Goal: Transaction & Acquisition: Purchase product/service

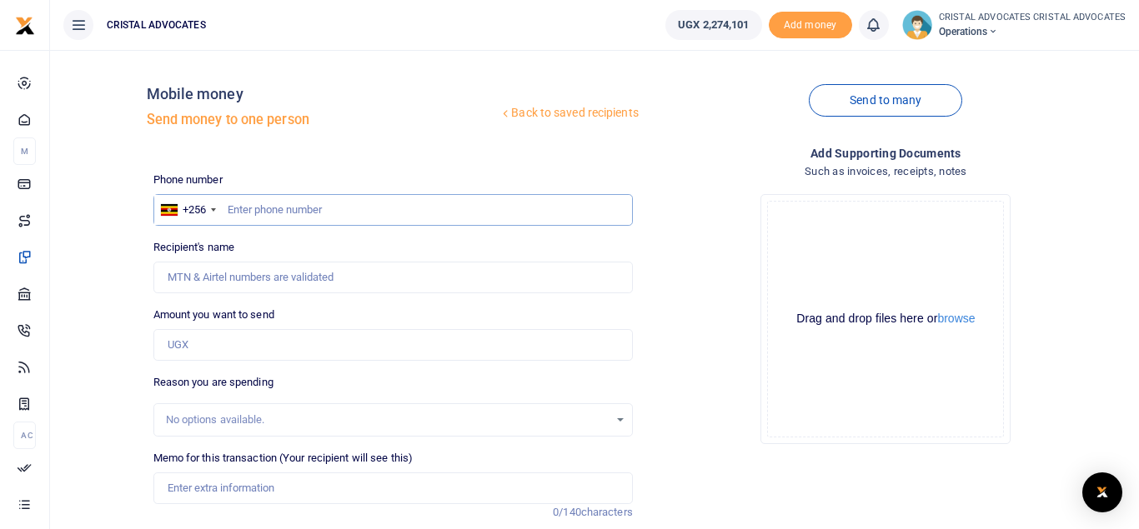
click at [332, 208] on input "text" at bounding box center [392, 210] width 479 height 32
type input "773767592"
type input "Simon Peter Senkungu"
type input "773767592"
click at [220, 339] on input "Amount you want to send" at bounding box center [392, 345] width 479 height 32
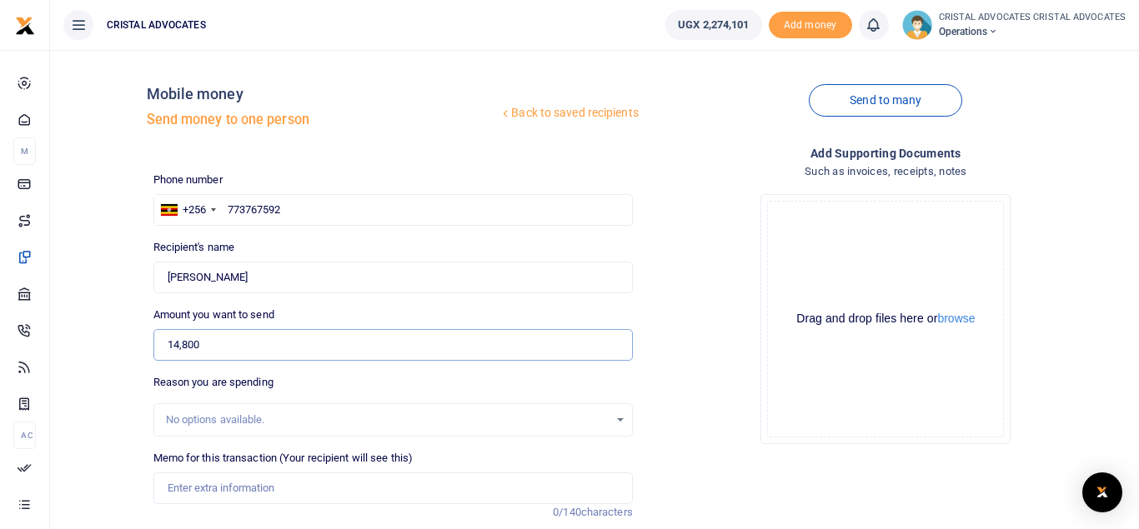
type input "14,800"
click at [222, 487] on input "Memo for this transaction (Your recipient will see this)" at bounding box center [392, 489] width 479 height 32
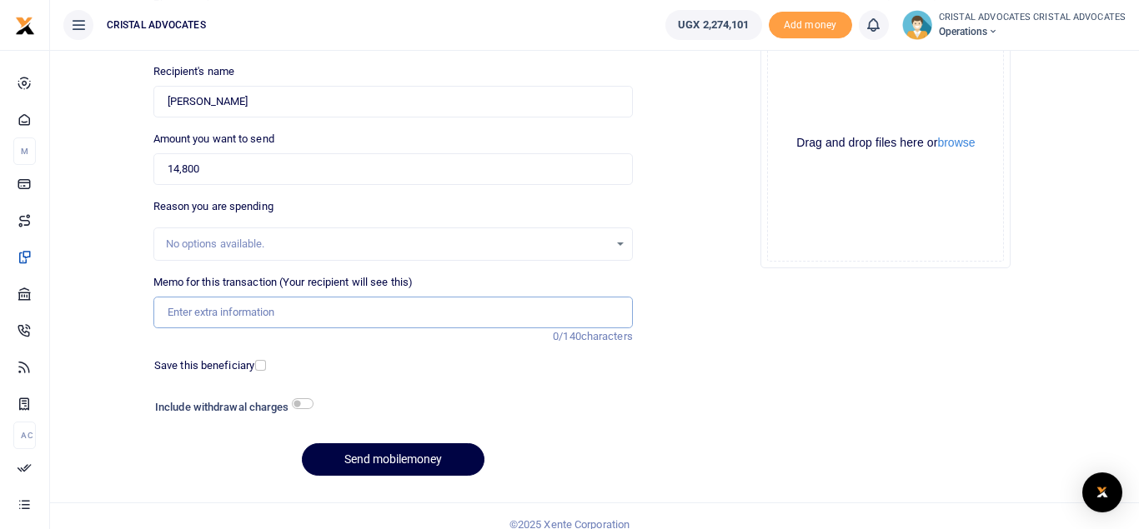
scroll to position [183, 0]
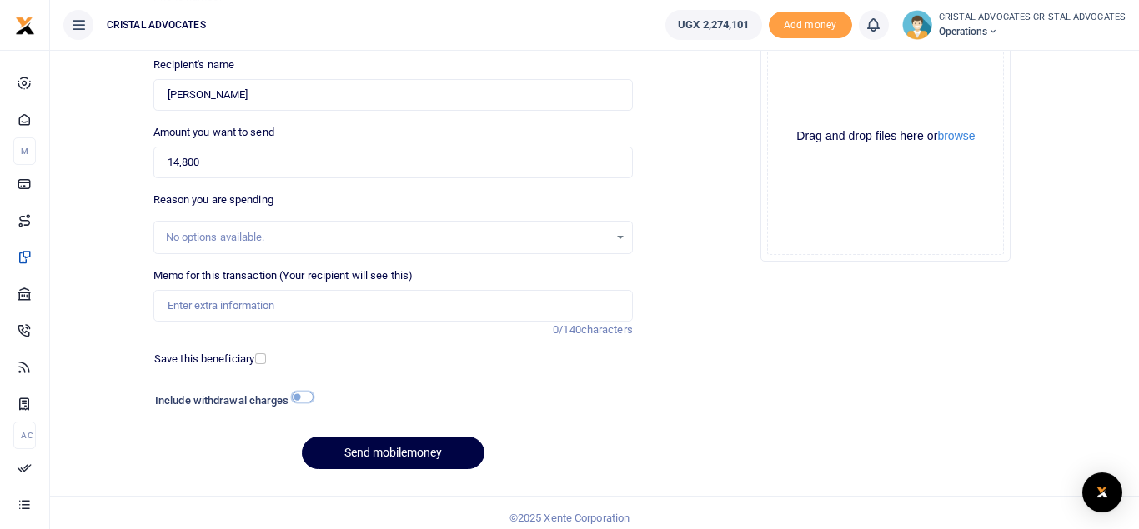
click at [302, 398] on input "checkbox" at bounding box center [303, 397] width 22 height 11
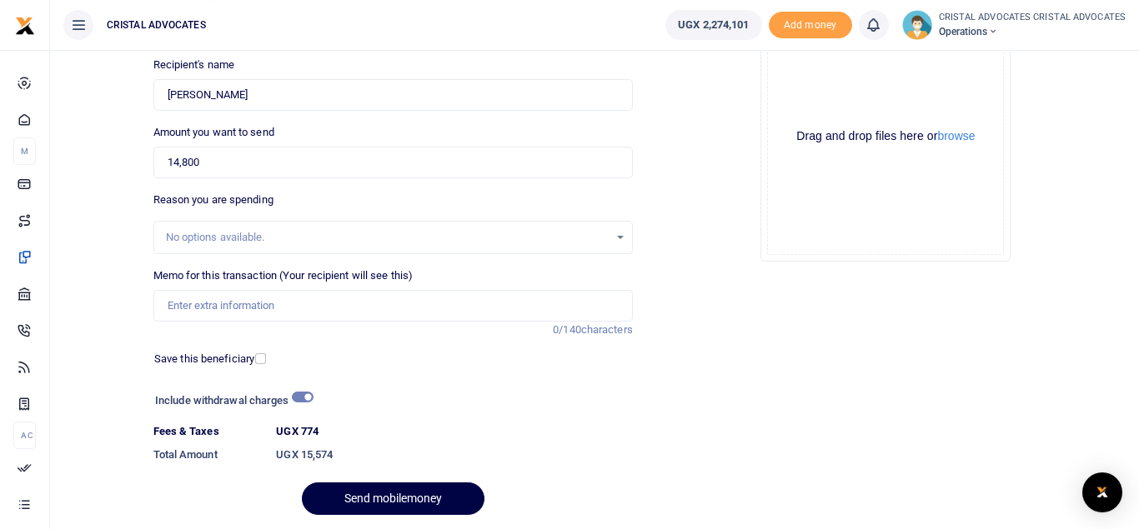
click at [293, 393] on div "Include withdrawal charges" at bounding box center [229, 402] width 163 height 27
click at [300, 396] on input "checkbox" at bounding box center [303, 397] width 22 height 11
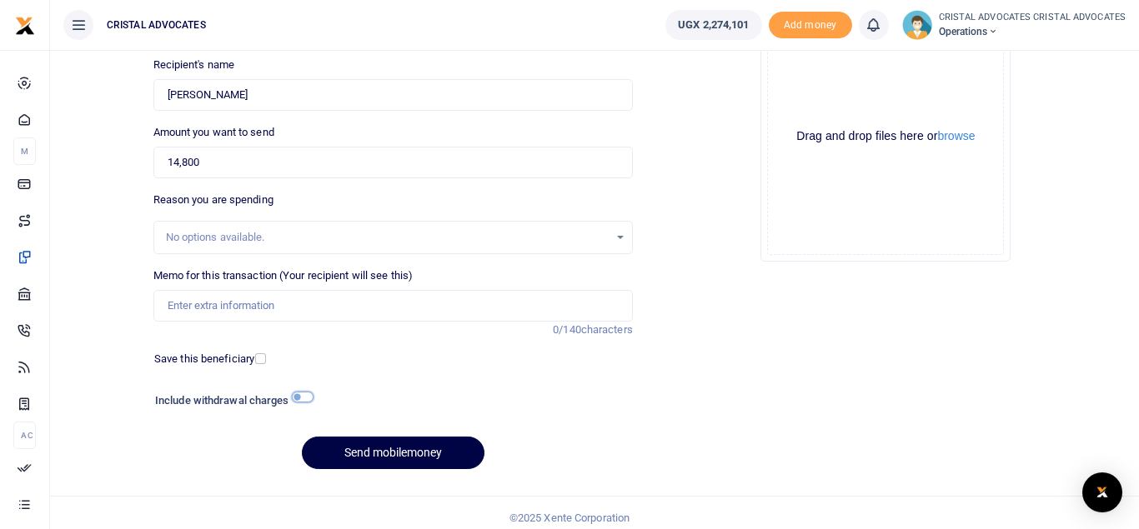
click at [300, 396] on input "checkbox" at bounding box center [303, 397] width 22 height 11
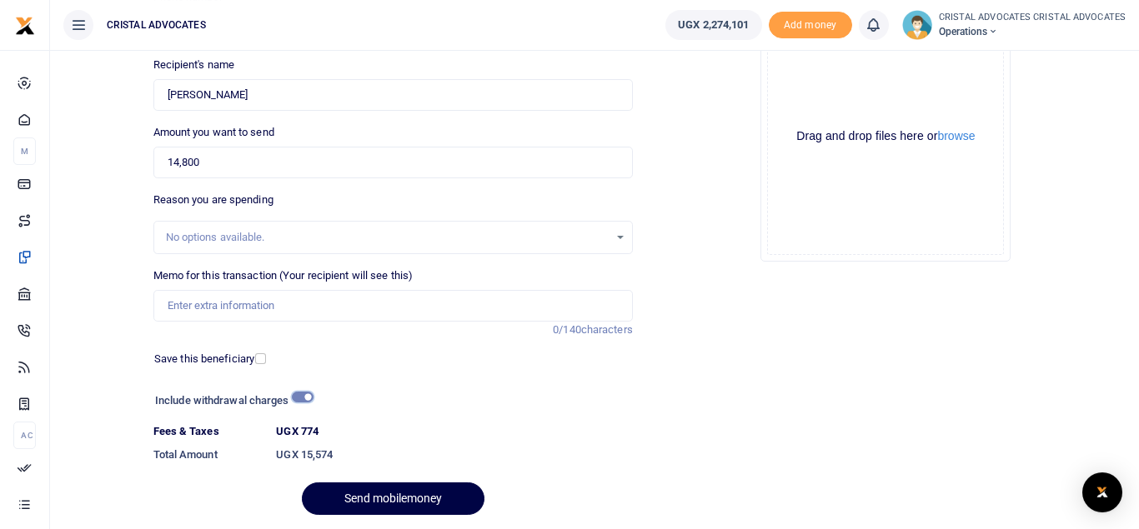
click at [301, 398] on input "checkbox" at bounding box center [303, 397] width 22 height 11
checkbox input "false"
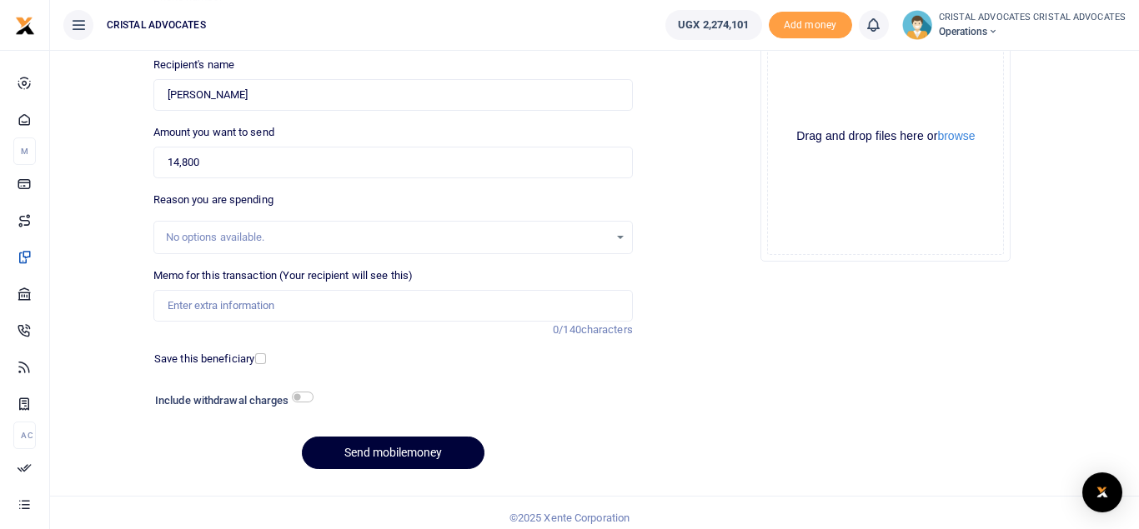
drag, startPoint x: 409, startPoint y: 456, endPoint x: 411, endPoint y: 445, distance: 11.1
click at [411, 445] on button "Send mobilemoney" at bounding box center [393, 453] width 183 height 33
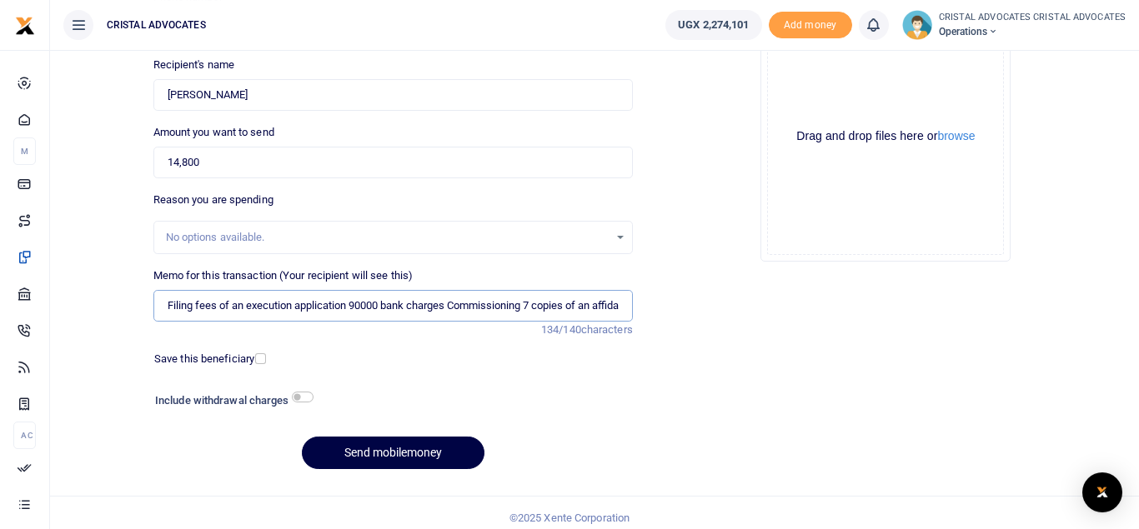
scroll to position [0, 193]
click at [236, 306] on input "Filing fees of an execution application 90000 bank charges Commissioning 7 copi…" at bounding box center [392, 306] width 479 height 32
drag, startPoint x: 616, startPoint y: 303, endPoint x: 28, endPoint y: 270, distance: 588.7
click at [153, 290] on input "Filing fees of an execution application 90000 bank charges Commissioning 7 copi…" at bounding box center [392, 306] width 479 height 32
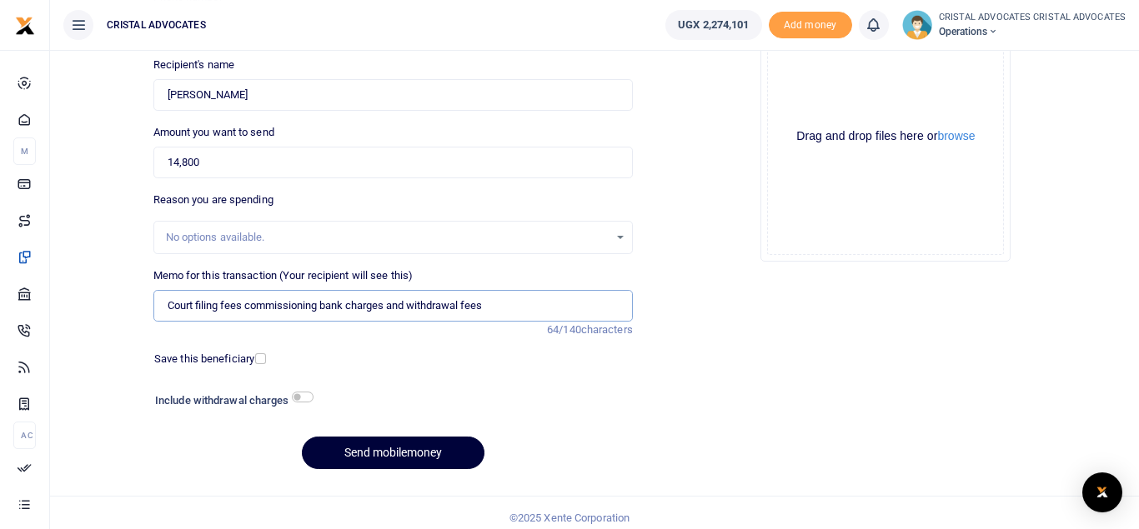
type input "Court filing fees commissioning bank charges and withdrawal fees"
click at [372, 453] on button "Send mobilemoney" at bounding box center [393, 453] width 183 height 33
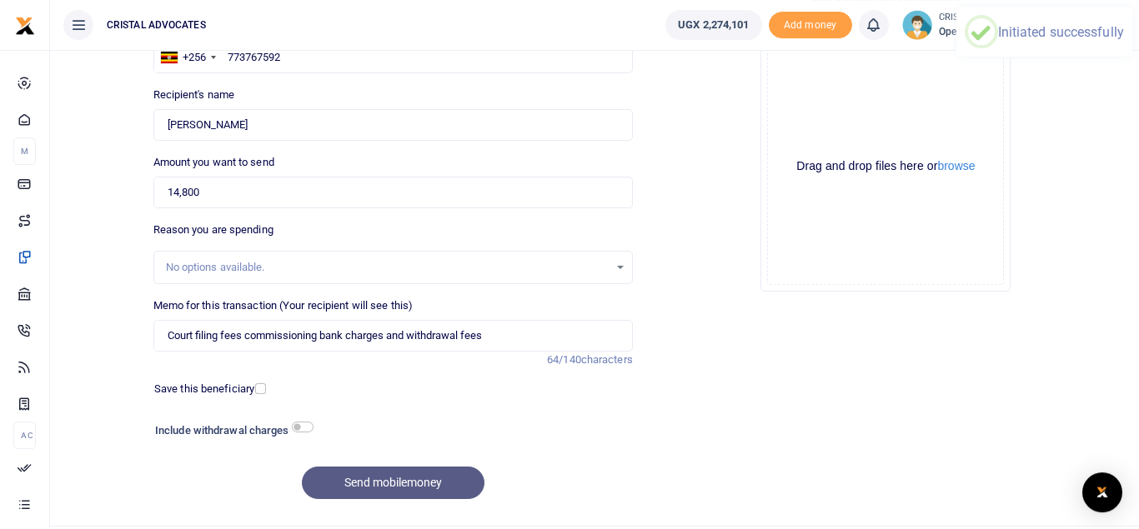
scroll to position [87, 0]
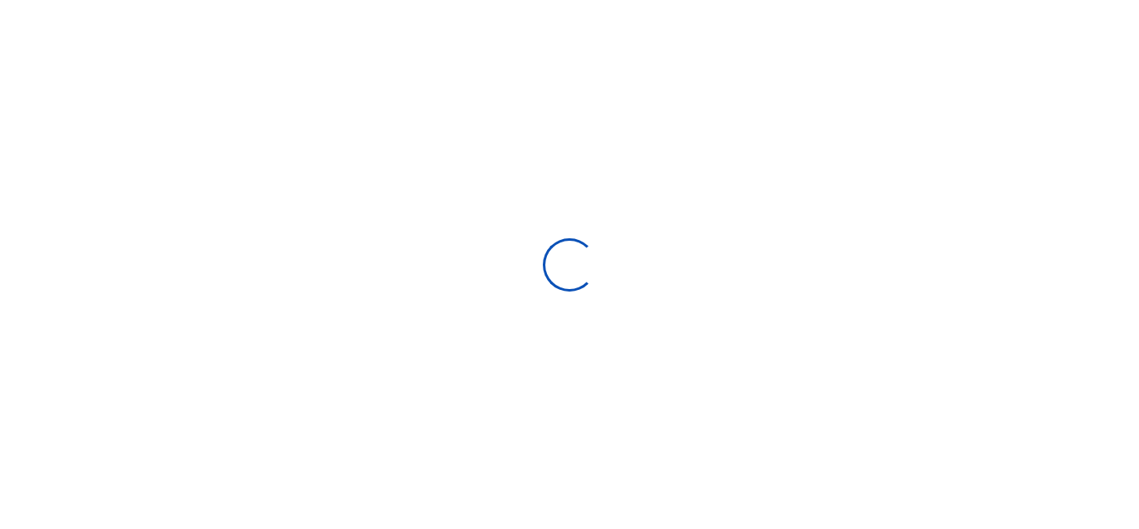
click at [329, 324] on div at bounding box center [569, 264] width 1139 height 529
select select "Loading bundles"
select select
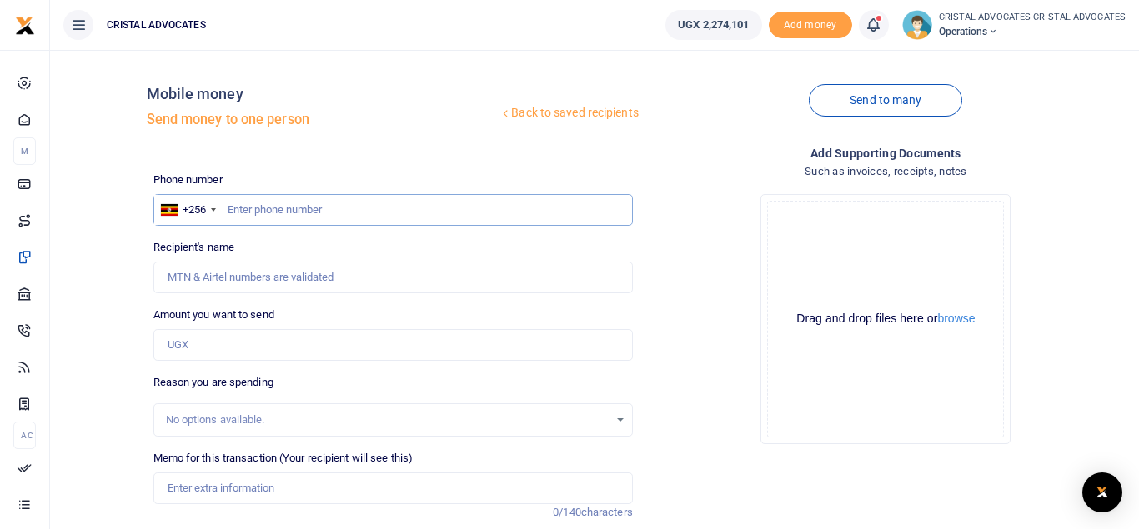
click at [313, 203] on input "text" at bounding box center [392, 210] width 479 height 32
type input "786399597"
click at [256, 348] on input "Amount you want to send" at bounding box center [392, 345] width 479 height 32
type input "Daniela Gwiza"
type input "358,750"
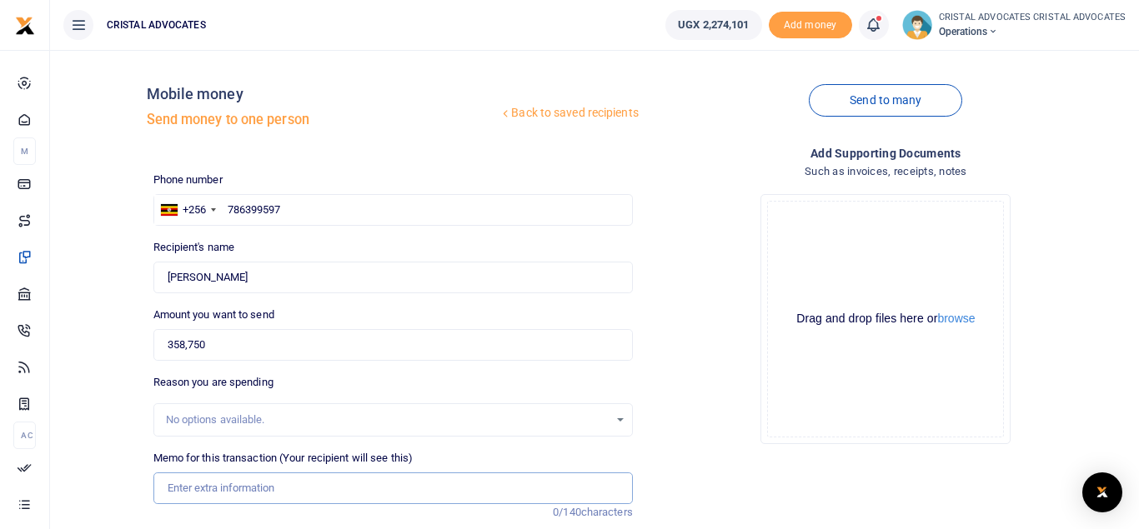
click at [243, 489] on input "Memo for this transaction (Your recipient will see this)" at bounding box center [392, 489] width 479 height 32
click at [333, 488] on input "NSHUTI MONTHLY ALLOWANCE JULY 2025" at bounding box center [392, 489] width 479 height 32
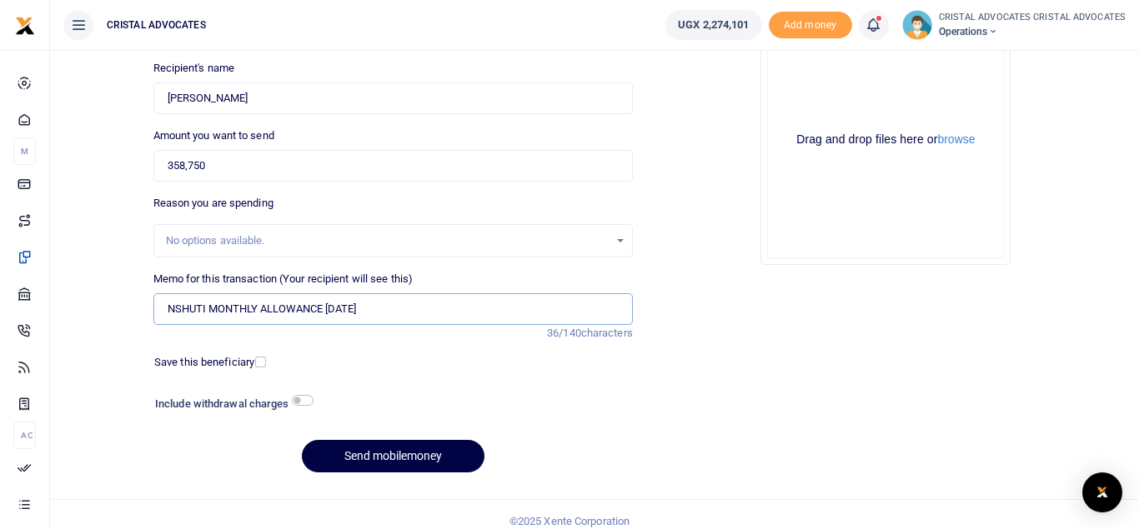
scroll to position [180, 0]
type input "NSHUTI MONTHLY ALLOWANCE AUGUST 2025"
click at [387, 448] on button "Send mobilemoney" at bounding box center [393, 455] width 183 height 33
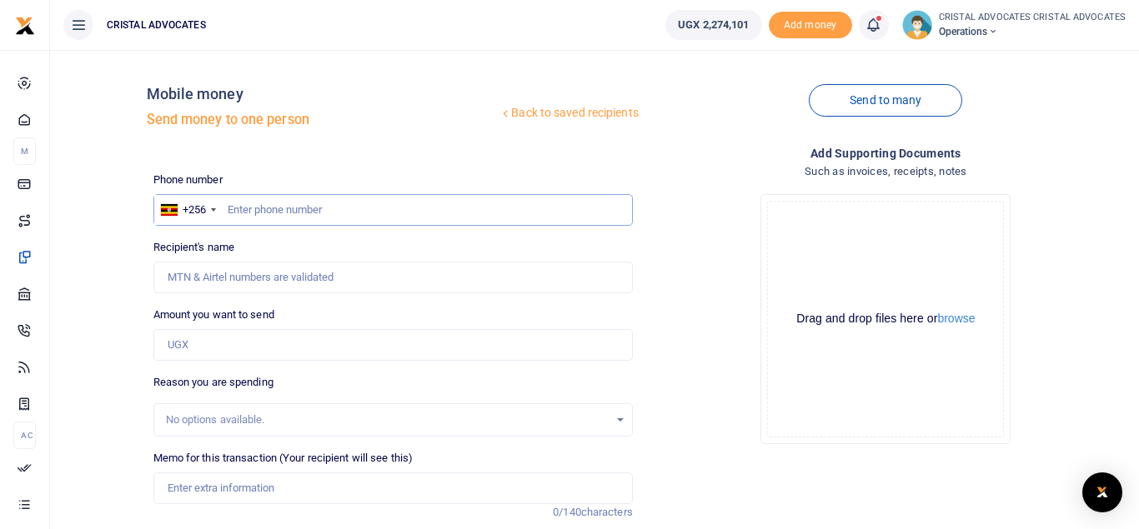
click at [309, 212] on input "text" at bounding box center [392, 210] width 479 height 32
type input "778033591"
type input "[PERSON_NAME]"
type input "778033591"
click at [196, 345] on input "Amount you want to send" at bounding box center [392, 345] width 479 height 32
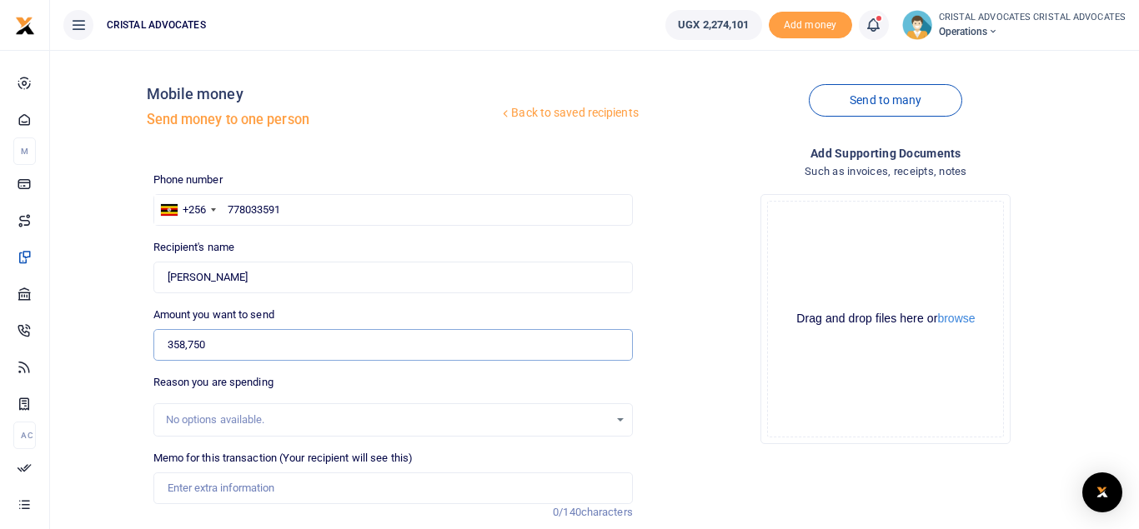
type input "358,750"
click at [256, 493] on input "Memo for this transaction (Your recipient will see this)" at bounding box center [392, 489] width 479 height 32
drag, startPoint x: 203, startPoint y: 485, endPoint x: 160, endPoint y: 478, distance: 44.0
click at [160, 478] on input "NSHUTI MONTHLY ALLOWANCE AUGUST 2025" at bounding box center [392, 489] width 479 height 32
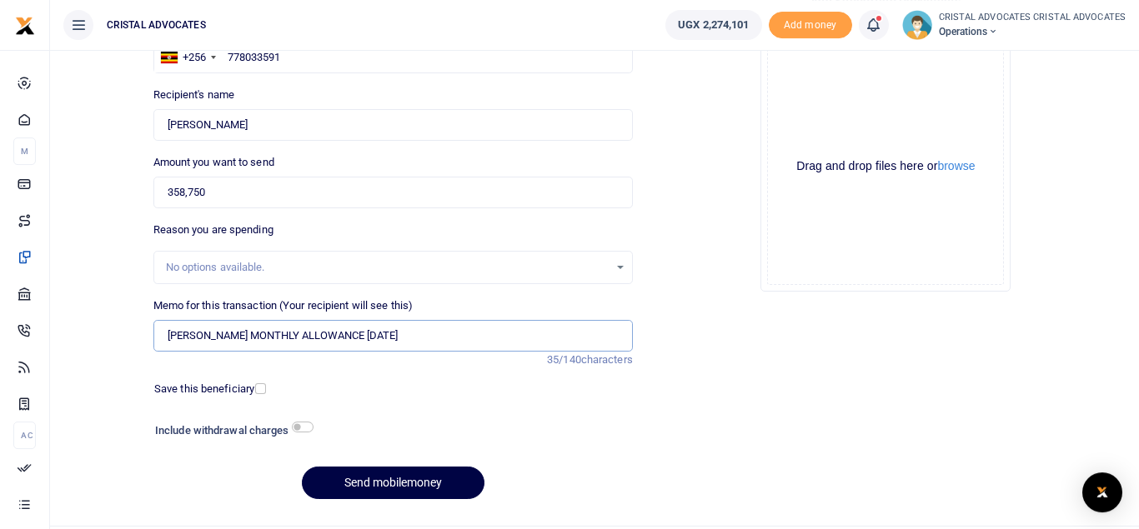
scroll to position [193, 0]
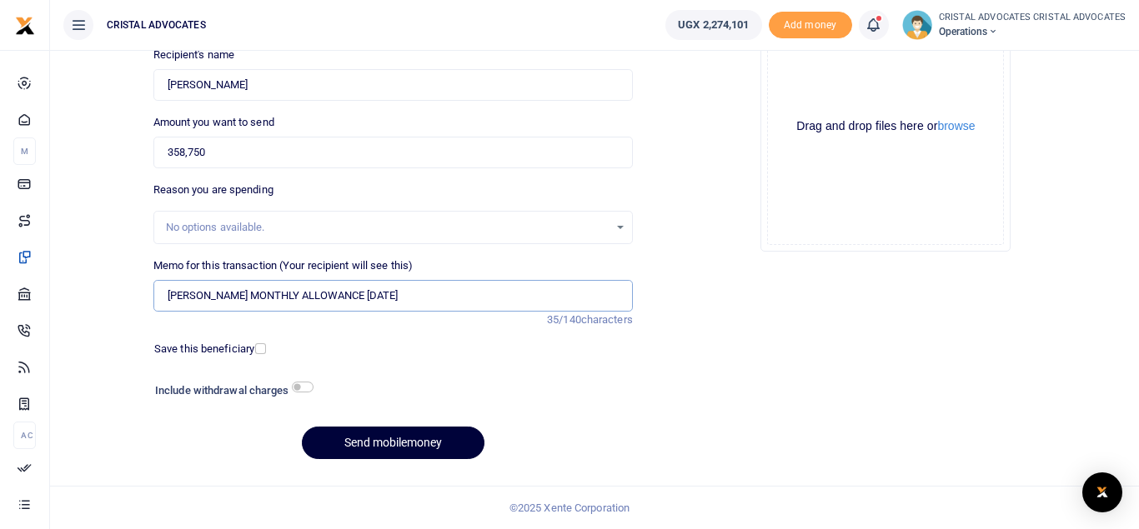
type input "TRACY MONTHLY ALLOWANCE AUGUST 2025"
click at [374, 448] on button "Send mobilemoney" at bounding box center [393, 443] width 183 height 33
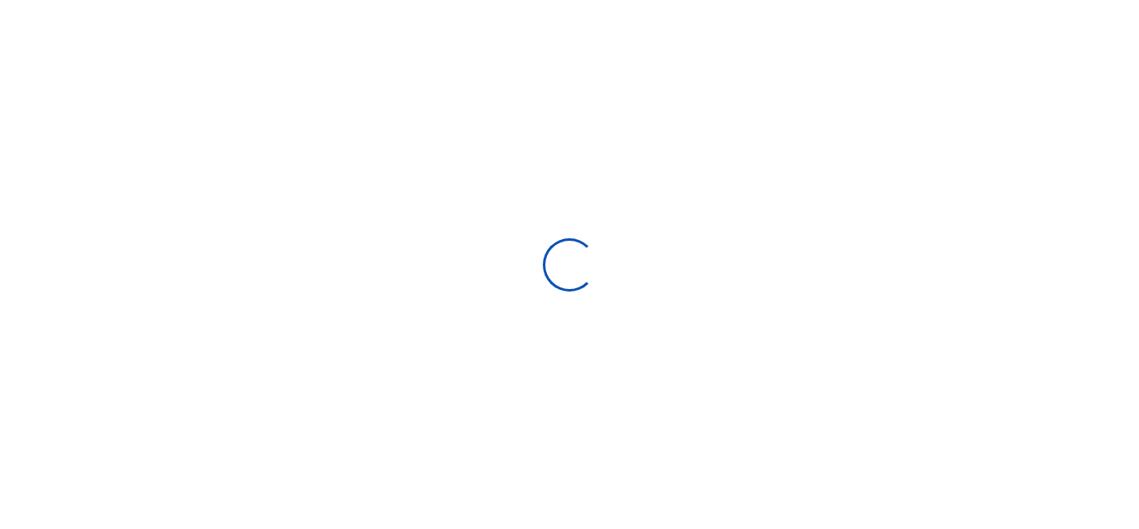
select select
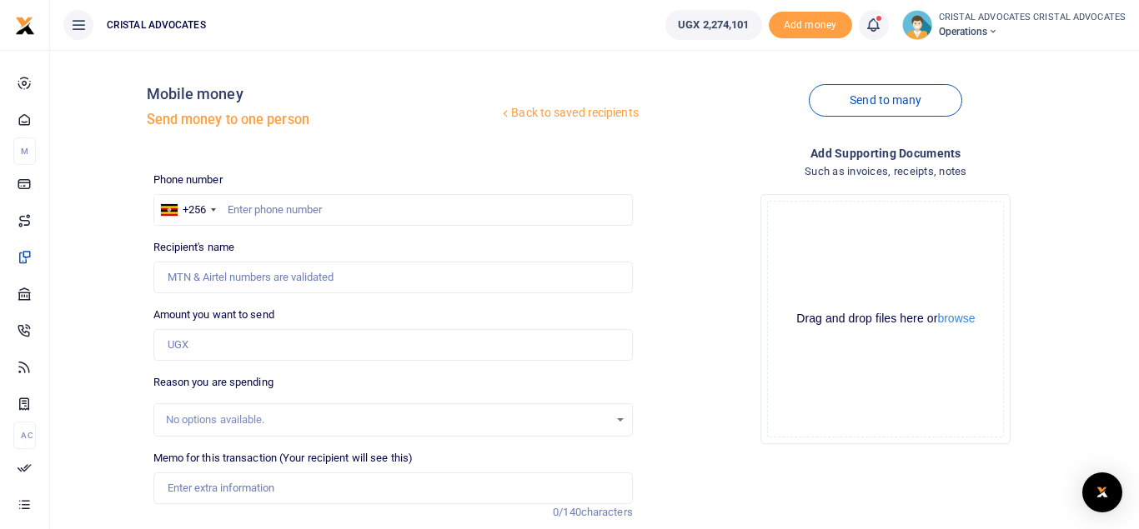
click at [504, 131] on div "Back to saved recipients Mobile money Send money to one person" at bounding box center [393, 110] width 493 height 95
click at [875, 28] on icon at bounding box center [873, 25] width 17 height 18
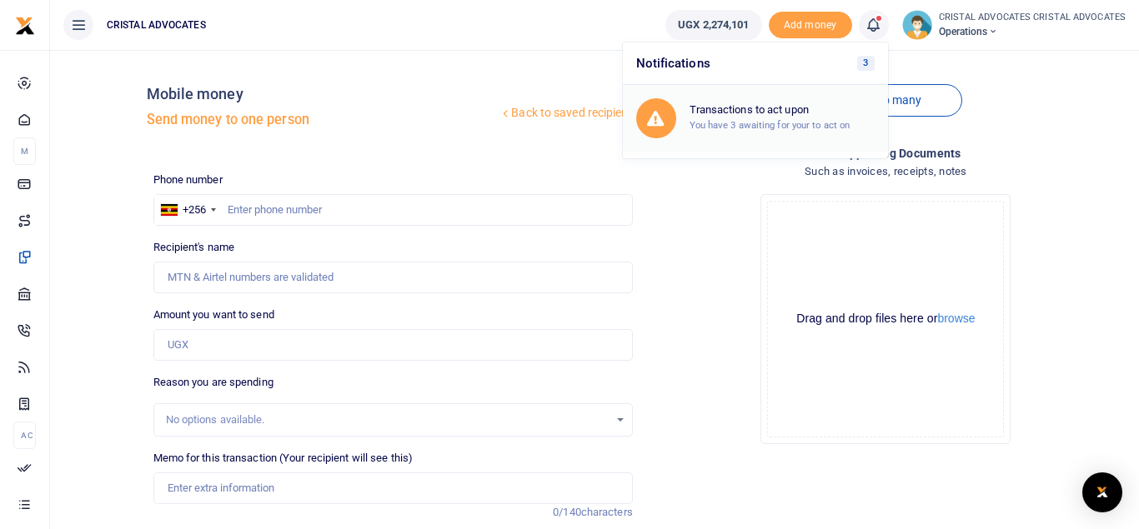
click at [775, 118] on div "Transactions to act upon You have 3 awaiting for your to act on" at bounding box center [782, 117] width 185 height 29
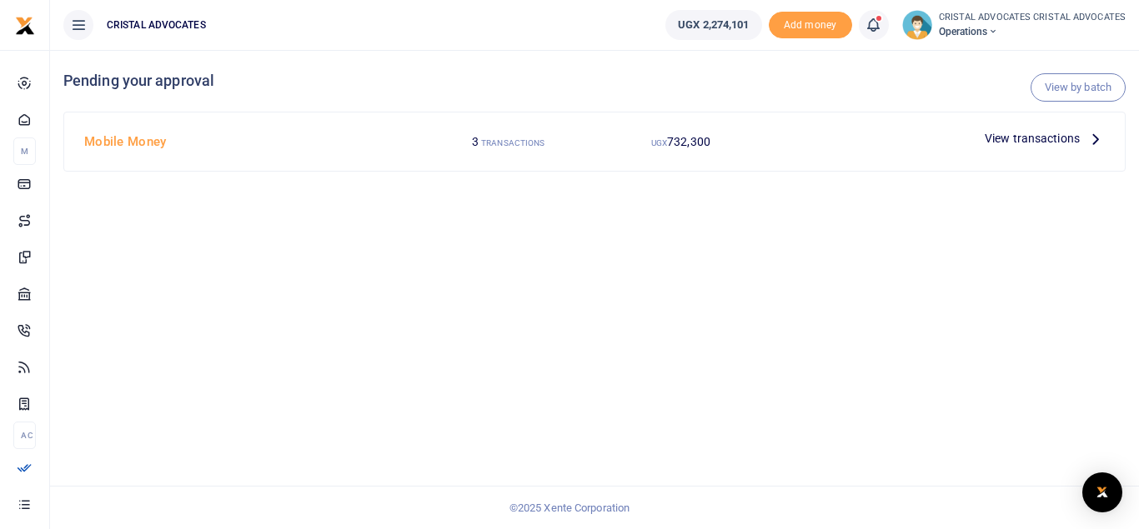
click at [1008, 145] on span "View transactions" at bounding box center [1032, 138] width 95 height 18
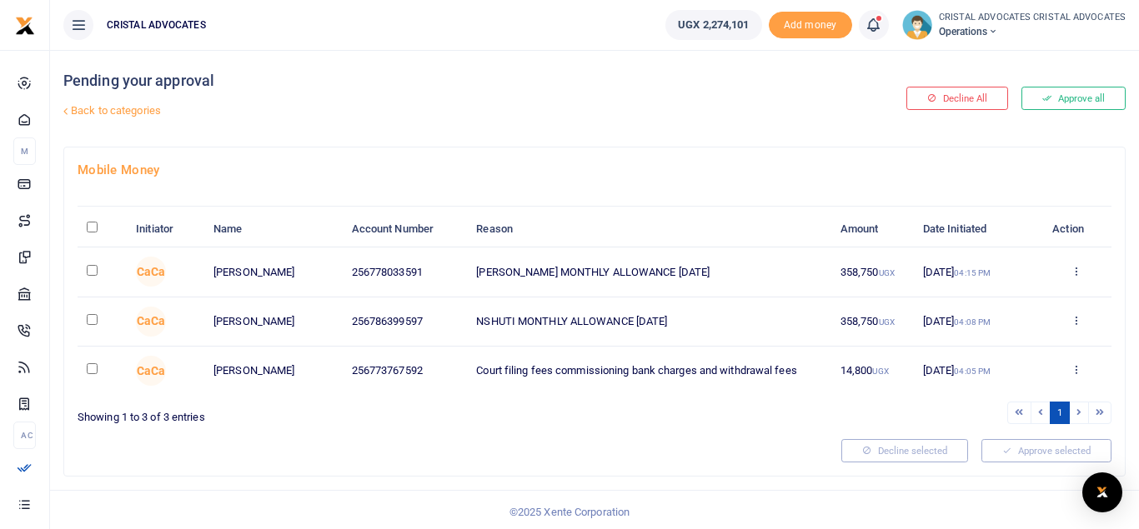
click at [1059, 97] on button "Approve all" at bounding box center [1073, 98] width 104 height 23
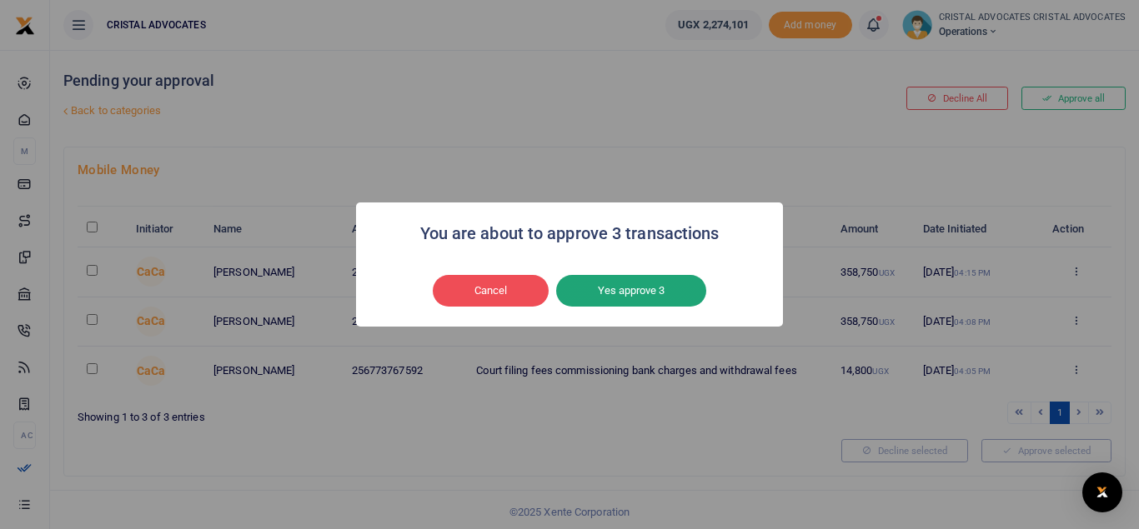
click at [635, 305] on button "Yes approve 3" at bounding box center [631, 291] width 150 height 32
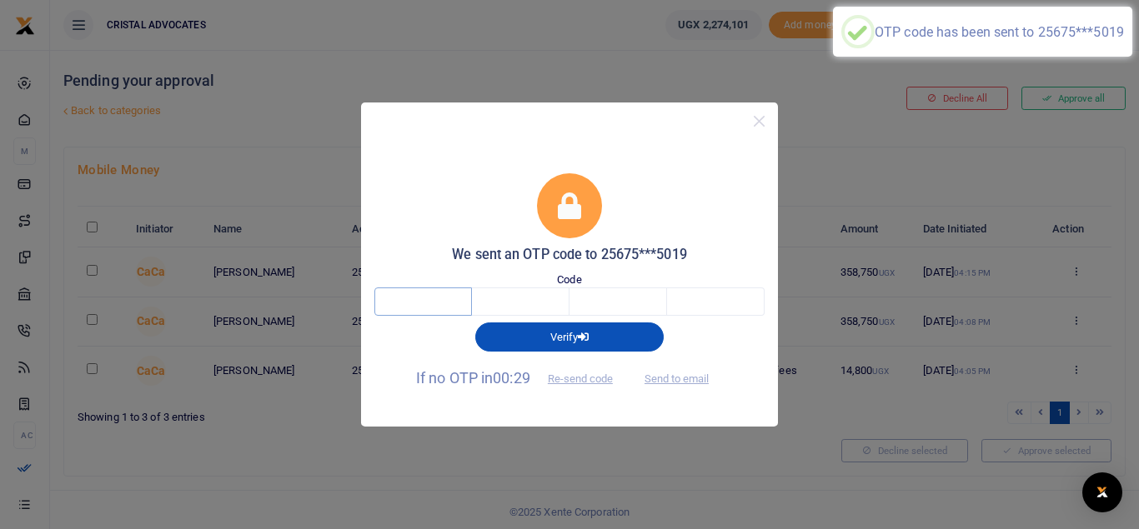
click at [403, 302] on input "text" at bounding box center [423, 302] width 98 height 28
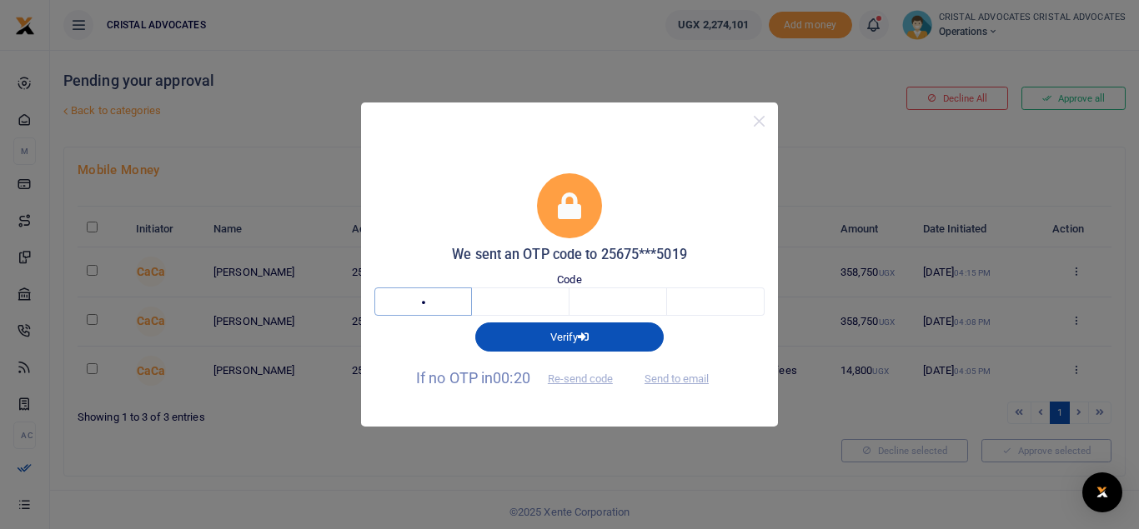
type input "8"
type input "3"
type input "5"
type input "3"
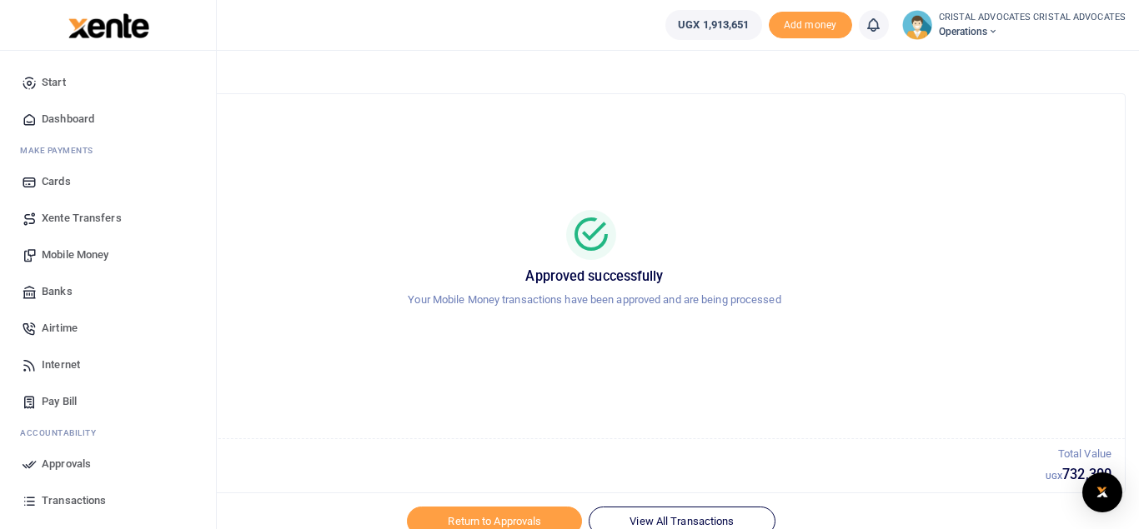
click at [85, 253] on span "Mobile Money" at bounding box center [75, 255] width 67 height 17
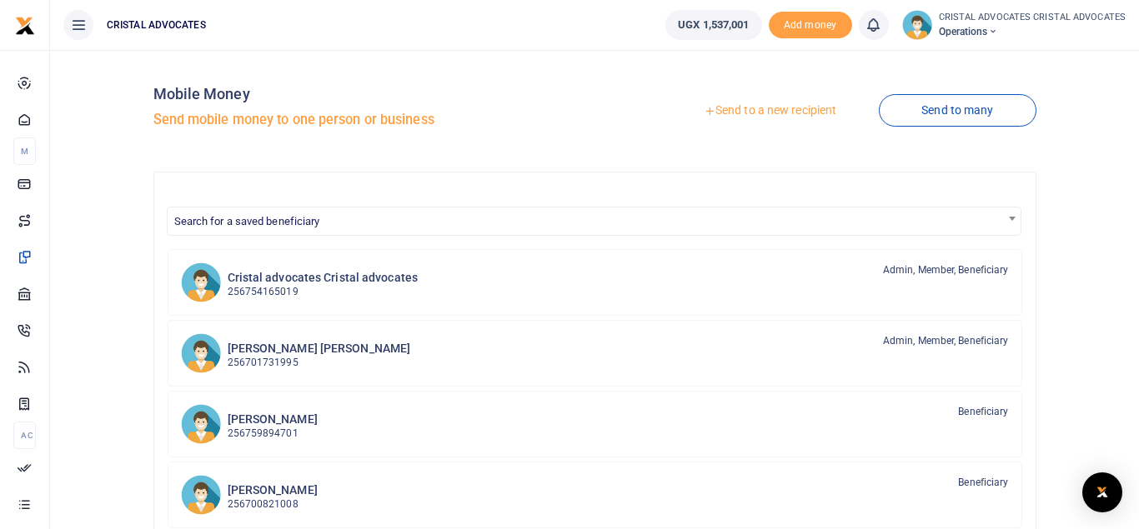
click at [85, 253] on div "Mobile Money Send mobile money to one person or business Send to a new recipien…" at bounding box center [595, 438] width 1076 height 750
click at [764, 108] on link "Send to a new recipient" at bounding box center [770, 111] width 218 height 30
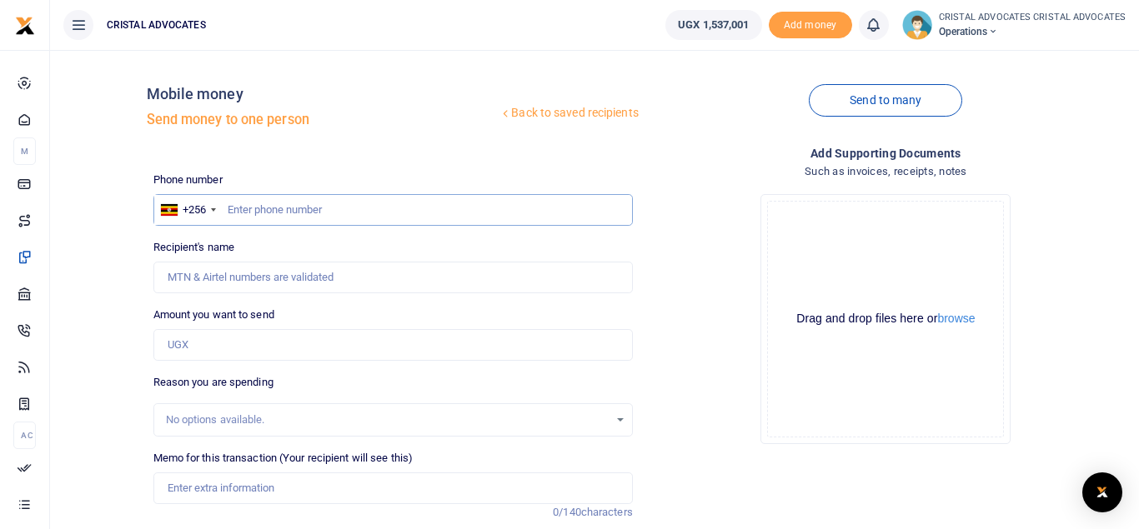
click at [266, 204] on input "text" at bounding box center [392, 210] width 479 height 32
click at [262, 205] on input "text" at bounding box center [392, 210] width 479 height 32
type input "0"
type input "754085664"
type input "Lincoln Kalema"
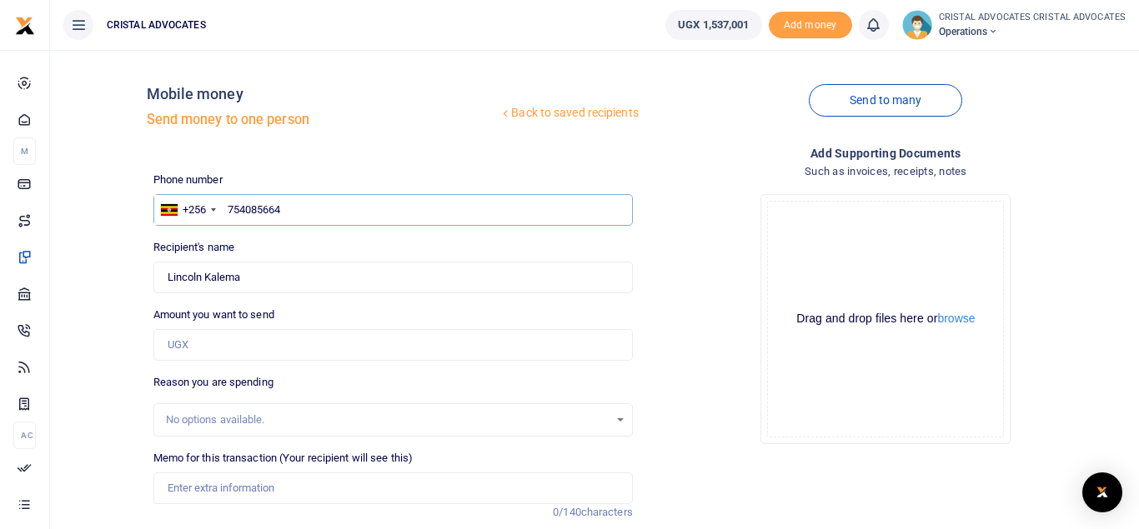
type input "754085664"
click at [221, 347] on input "Amount you want to send" at bounding box center [392, 345] width 479 height 32
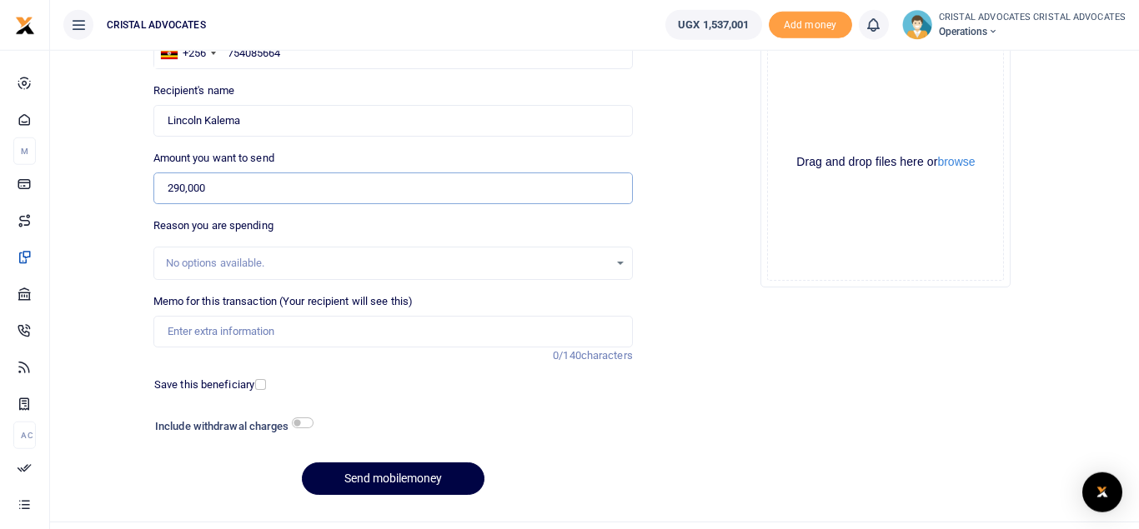
scroll to position [158, 0]
type input "290,000"
click at [302, 423] on input "checkbox" at bounding box center [303, 421] width 22 height 11
checkbox input "true"
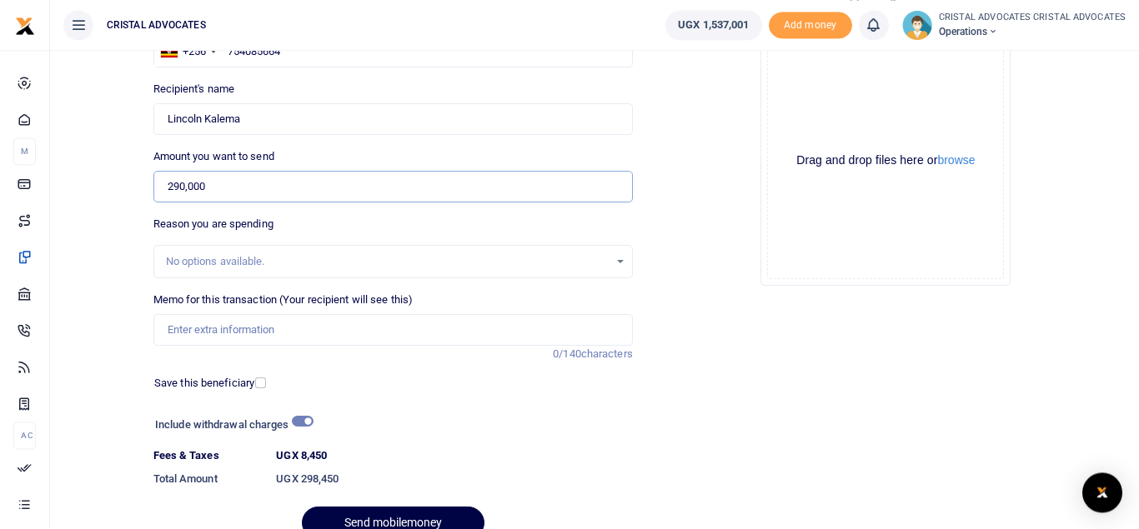
click at [213, 187] on input "290,000" at bounding box center [392, 187] width 479 height 32
type input "2"
type input "1,442,000"
click at [296, 416] on div "Include withdrawal charges" at bounding box center [229, 427] width 163 height 27
click at [298, 418] on input "checkbox" at bounding box center [303, 421] width 22 height 11
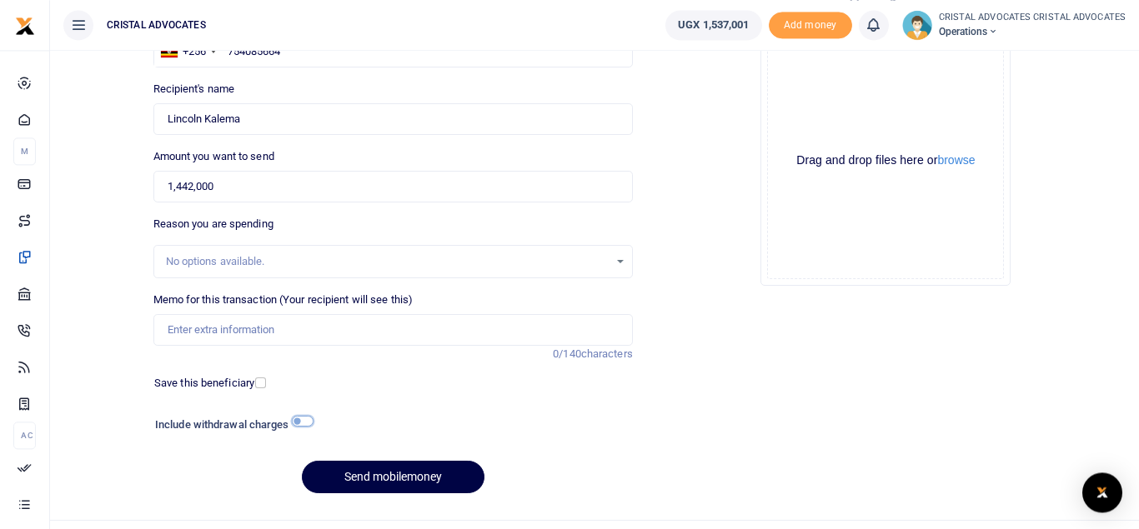
click at [309, 424] on input "checkbox" at bounding box center [303, 421] width 22 height 11
checkbox input "true"
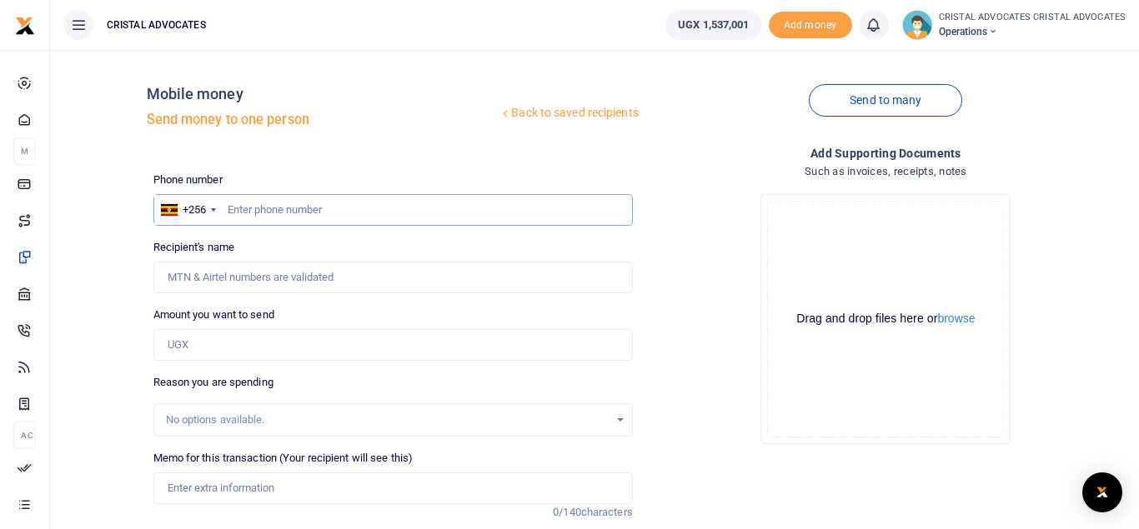
click at [363, 214] on input "text" at bounding box center [392, 210] width 479 height 32
type input "764147871"
type input "Janet Mukabaliisa"
type input "764147871"
click at [228, 340] on input "Amount you want to send" at bounding box center [392, 345] width 479 height 32
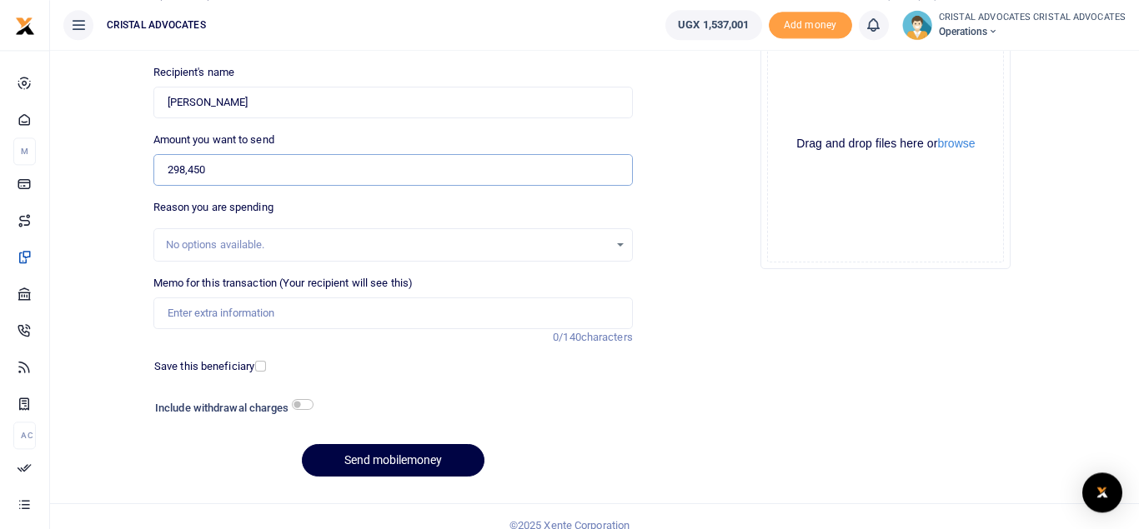
scroll to position [193, 0]
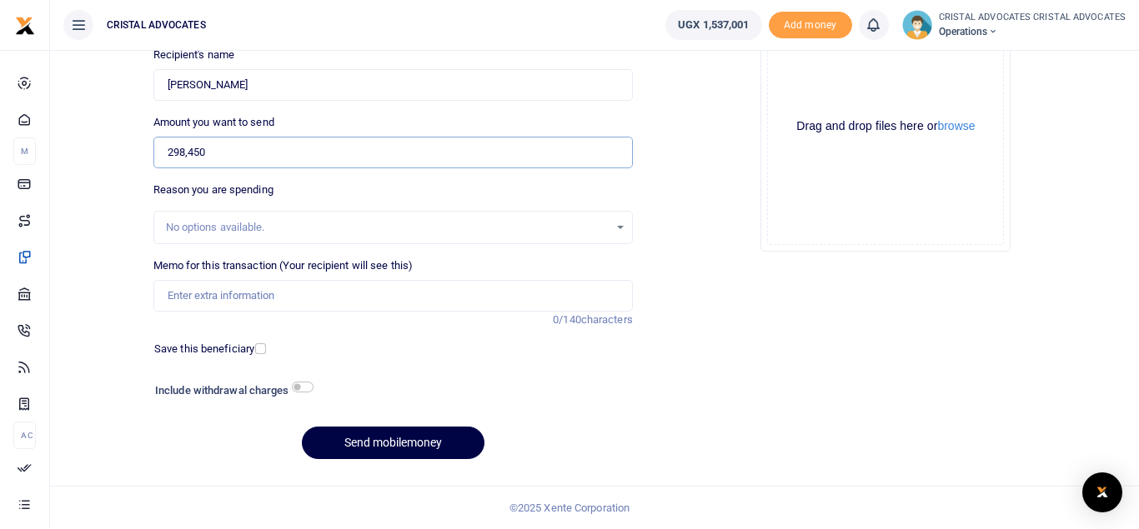
type input "298,450"
click at [224, 303] on input "Memo for this transaction (Your recipient will see this)" at bounding box center [392, 296] width 479 height 32
click at [278, 293] on input "CLEANING SERVICES JULY 2025" at bounding box center [392, 296] width 479 height 32
drag, startPoint x: 276, startPoint y: 296, endPoint x: 294, endPoint y: 296, distance: 18.3
click at [294, 296] on input "CLEANING SERVICES JULY 2025" at bounding box center [392, 296] width 479 height 32
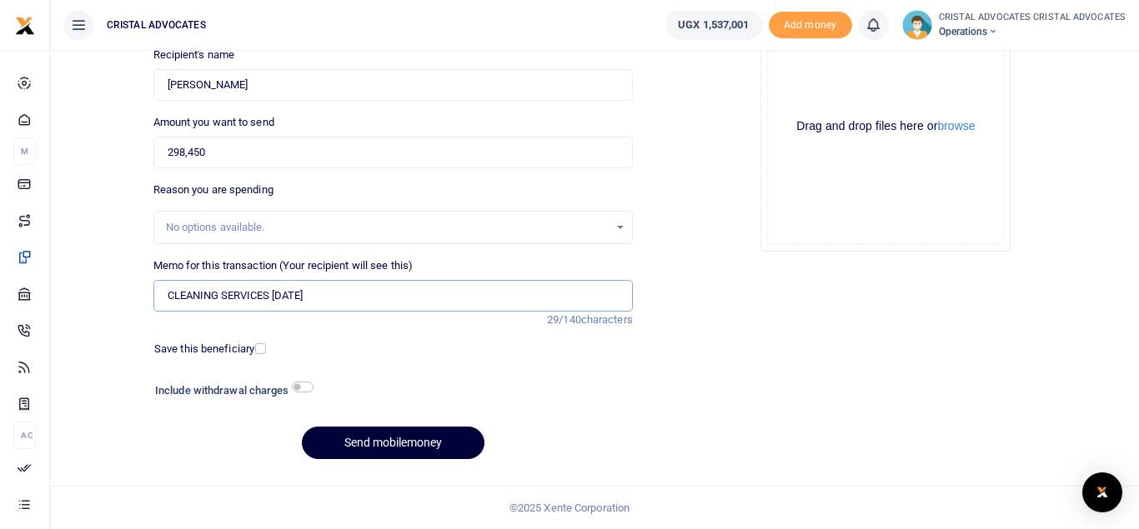
type input "CLEANING SERVICES AUGUST 2025"
click at [375, 444] on button "Send mobilemoney" at bounding box center [393, 443] width 183 height 33
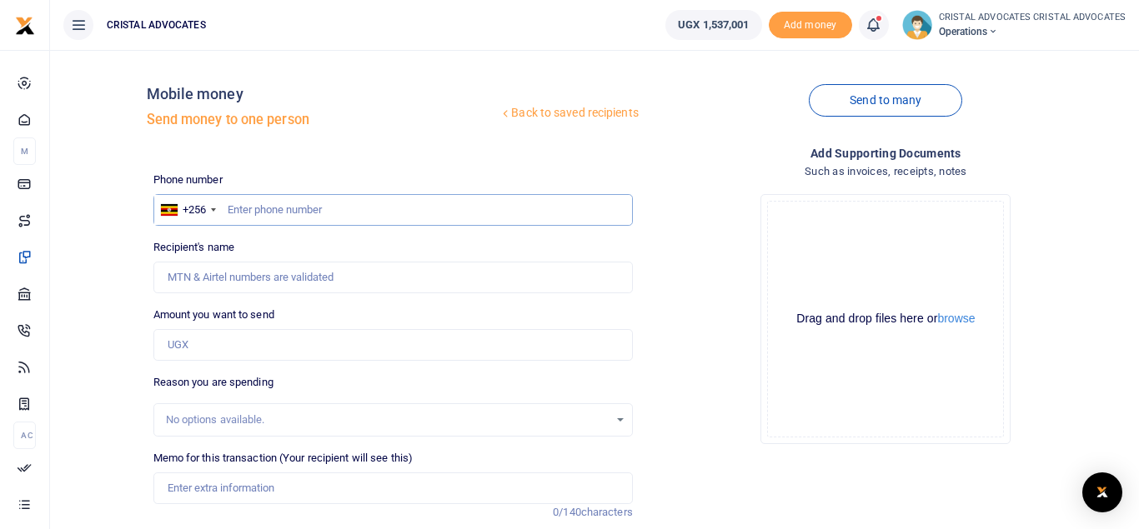
click at [415, 203] on input "text" at bounding box center [392, 210] width 479 height 32
click at [879, 28] on icon at bounding box center [873, 25] width 17 height 18
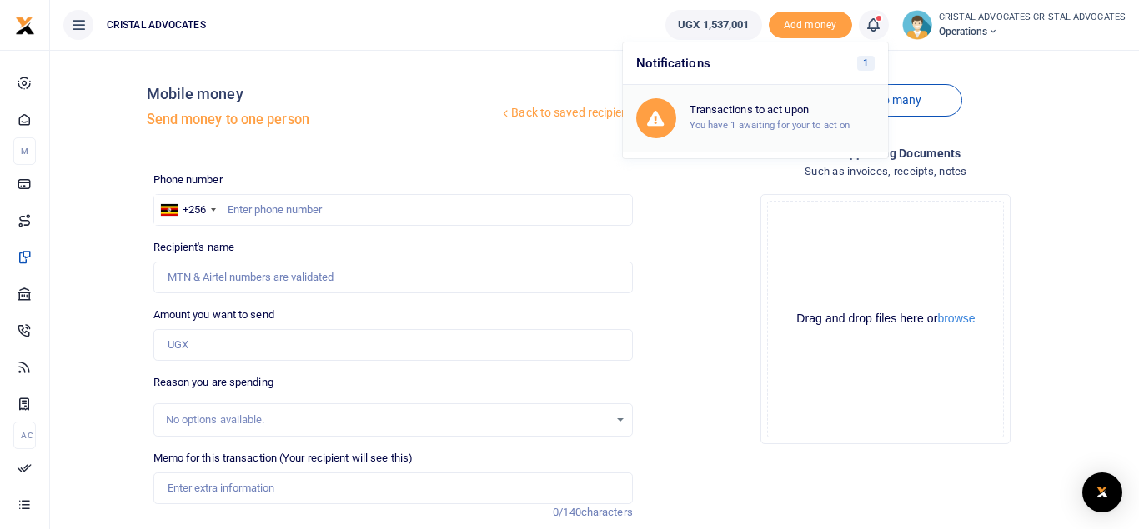
click at [745, 103] on div "Transactions to act upon You have 1 awaiting for your to act on" at bounding box center [755, 118] width 238 height 40
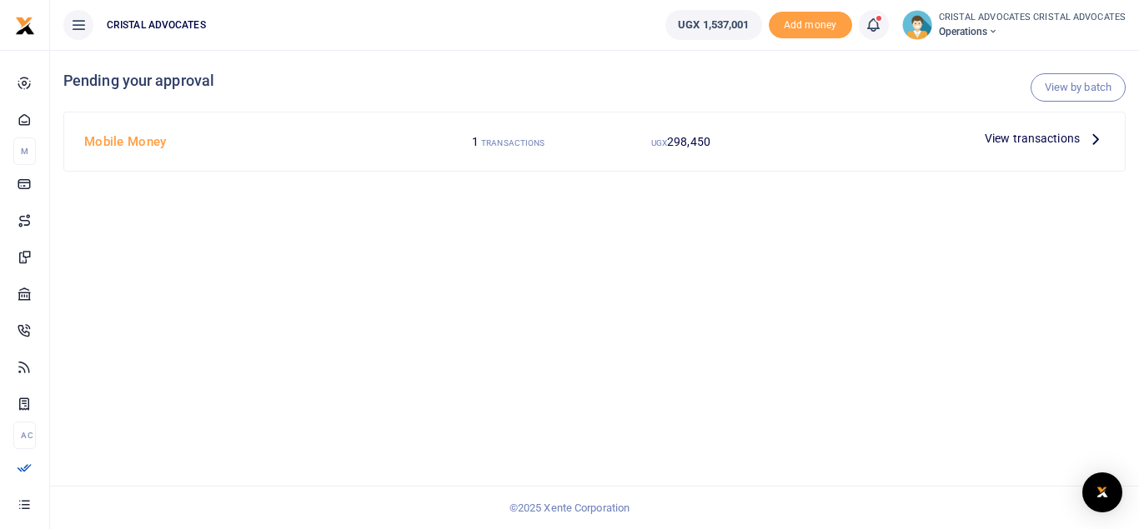
click at [1046, 133] on span "View transactions" at bounding box center [1032, 138] width 95 height 18
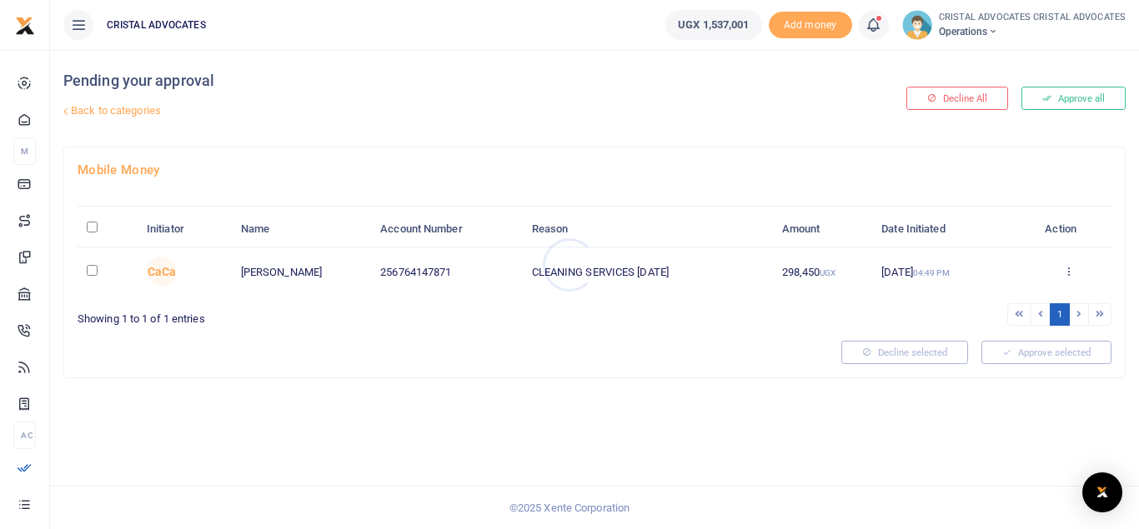
click at [1059, 91] on div at bounding box center [569, 264] width 1139 height 529
click at [1053, 98] on button "Approve all" at bounding box center [1073, 98] width 104 height 23
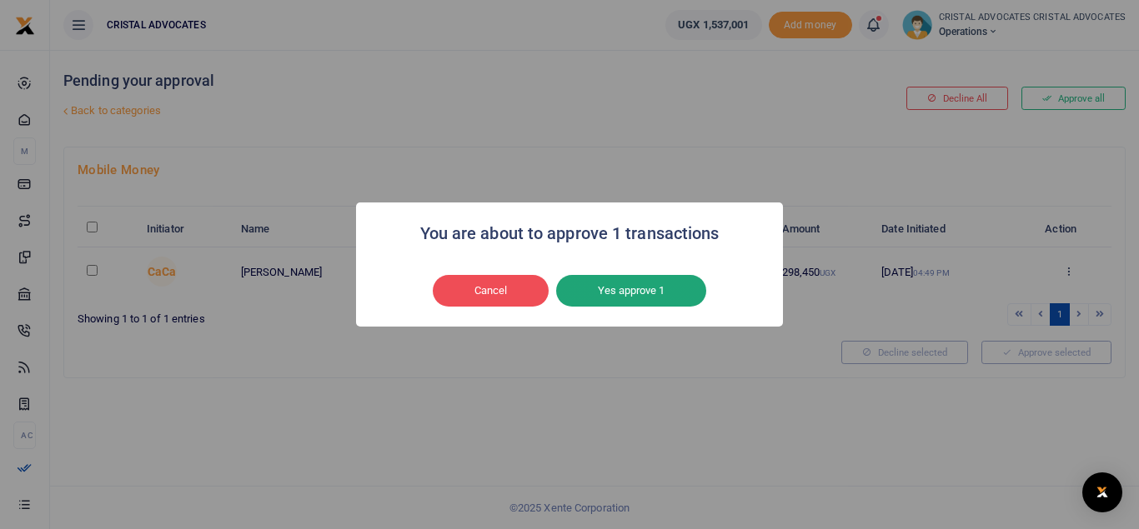
click at [655, 290] on button "Yes approve 1" at bounding box center [631, 291] width 150 height 32
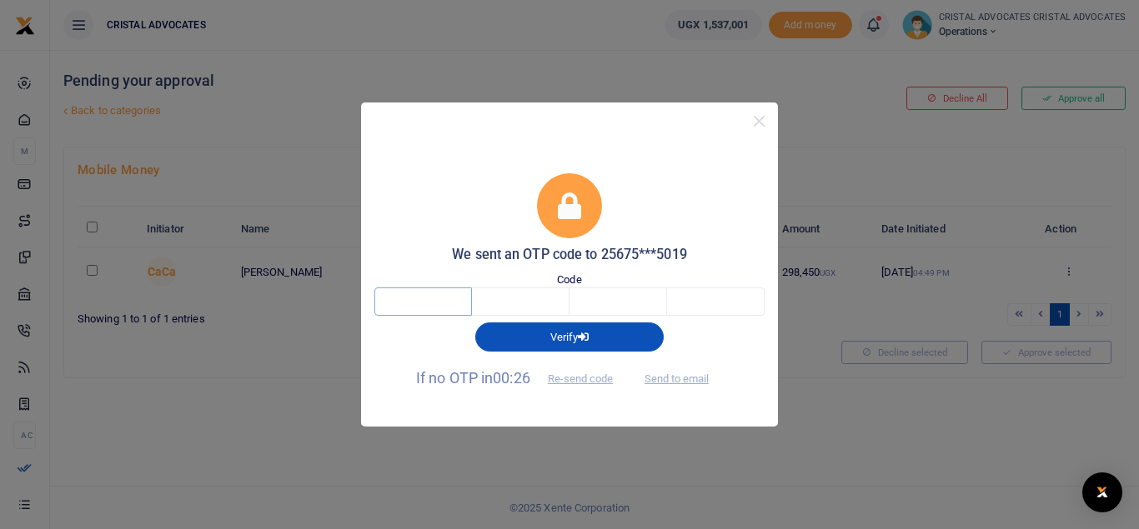
click at [399, 300] on input "text" at bounding box center [423, 302] width 98 height 28
type input "6"
type input "7"
type input "9"
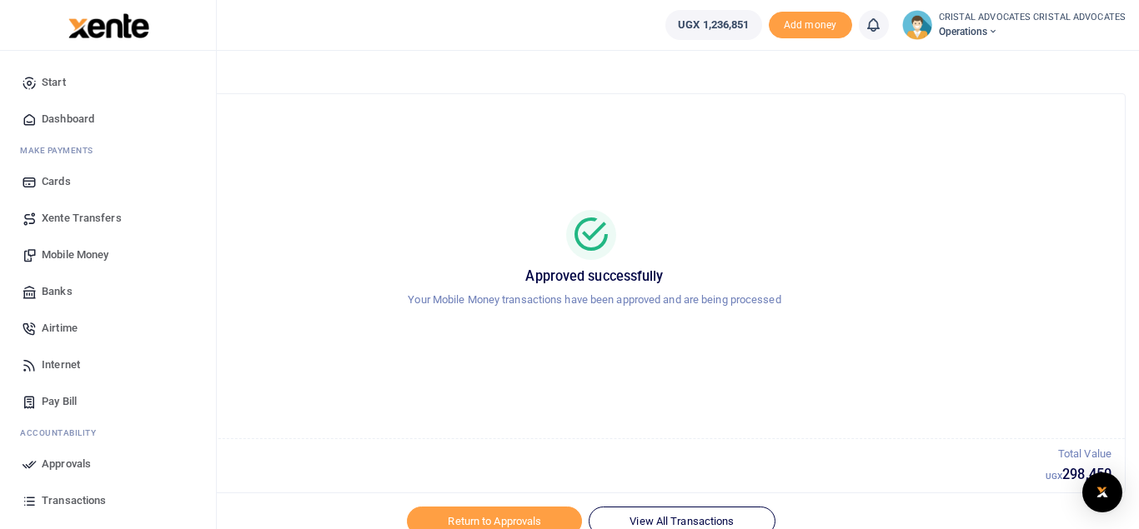
click at [81, 254] on span "Mobile Money" at bounding box center [75, 255] width 67 height 17
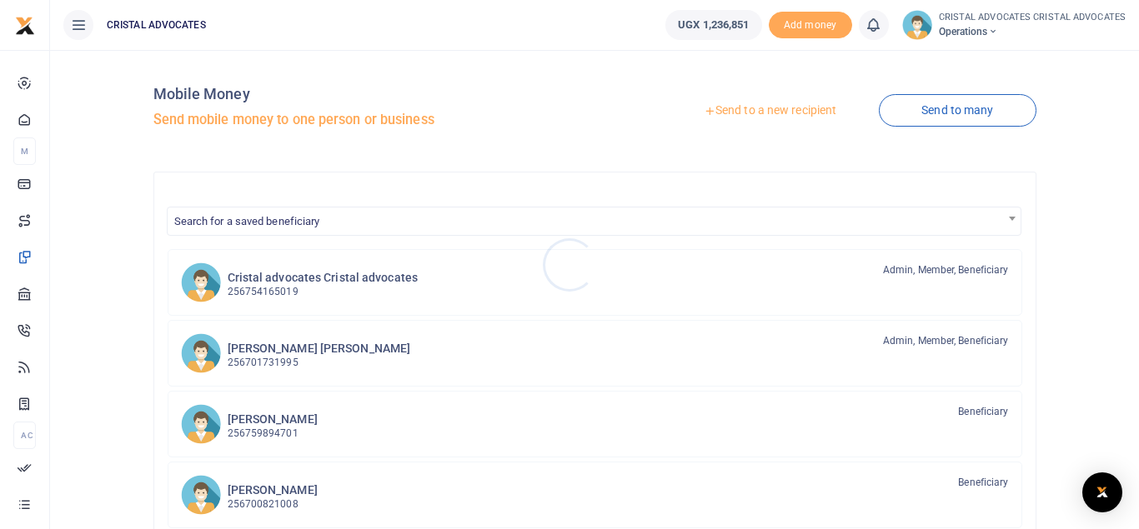
click at [766, 116] on div at bounding box center [569, 264] width 1139 height 529
click at [766, 116] on link "Send to a new recipient" at bounding box center [770, 111] width 218 height 30
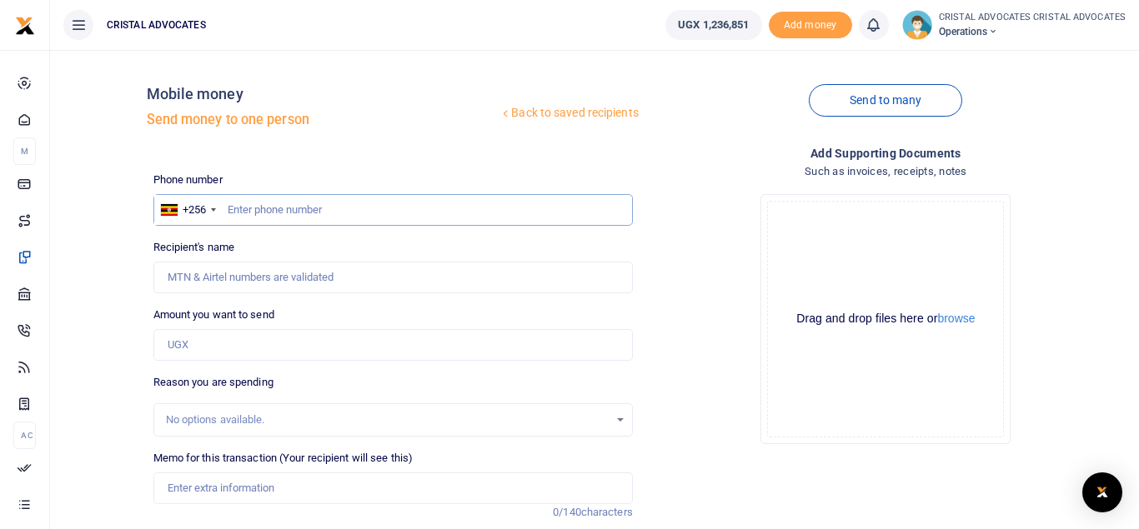
click at [345, 206] on input "text" at bounding box center [392, 210] width 479 height 32
type input "754165019"
type input "[PERSON_NAME]"
type input "754165019"
click at [204, 340] on input "Amount you want to send" at bounding box center [392, 345] width 479 height 32
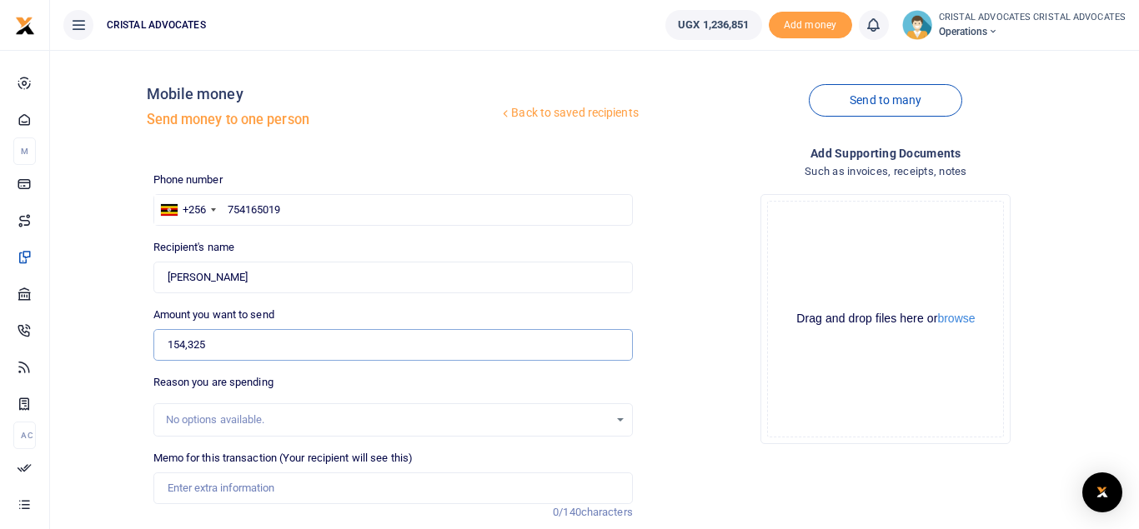
type input "154,325"
click at [239, 486] on input "Memo for this transaction (Your recipient will see this)" at bounding box center [392, 489] width 479 height 32
drag, startPoint x: 198, startPoint y: 478, endPoint x: 118, endPoint y: 502, distance: 83.6
click at [153, 502] on input "B" at bounding box center [392, 489] width 479 height 32
paste input "WEEKLY BREAKFAST FROM 25/08/2025 TO 29/08/2025 154,325/="
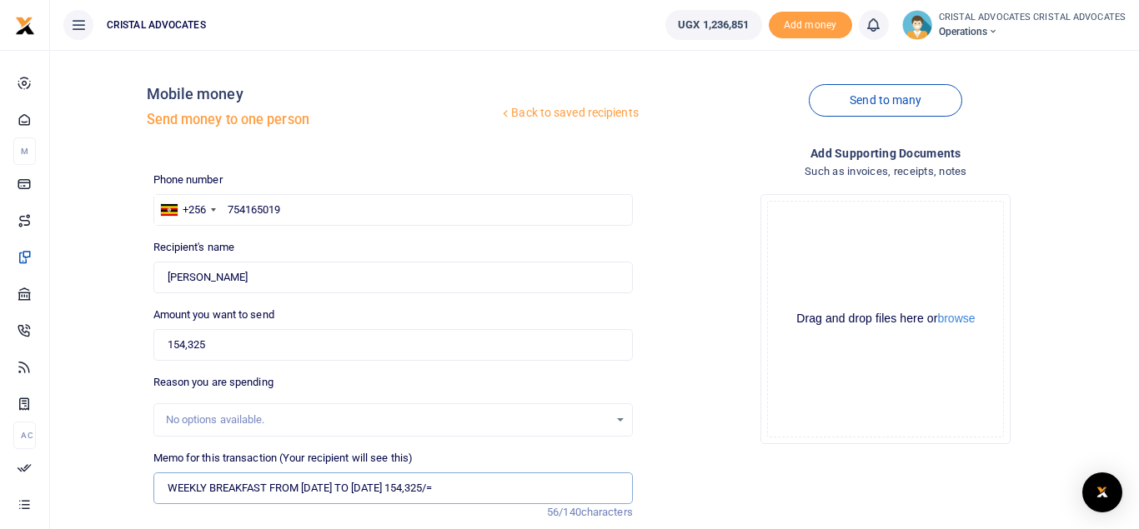
click at [324, 484] on input "WEEKLY BREAKFAST FROM 25/08/2025 TO 29/08/2025 154,325/=" at bounding box center [392, 489] width 479 height 32
click at [319, 488] on input "WEEKLY BREAKFAST FROM 25/08/2025 TO 29/08/2025 154,325/=" at bounding box center [392, 489] width 479 height 32
click at [387, 482] on input "WEEKLY BREAKFAST FROM 25082025 TO 29/08/2025 154,325/=" at bounding box center [392, 489] width 479 height 32
click at [168, 488] on input "WEEKLY BREAKFAST FROM 25082025 TO 29082025 154325" at bounding box center [392, 489] width 479 height 32
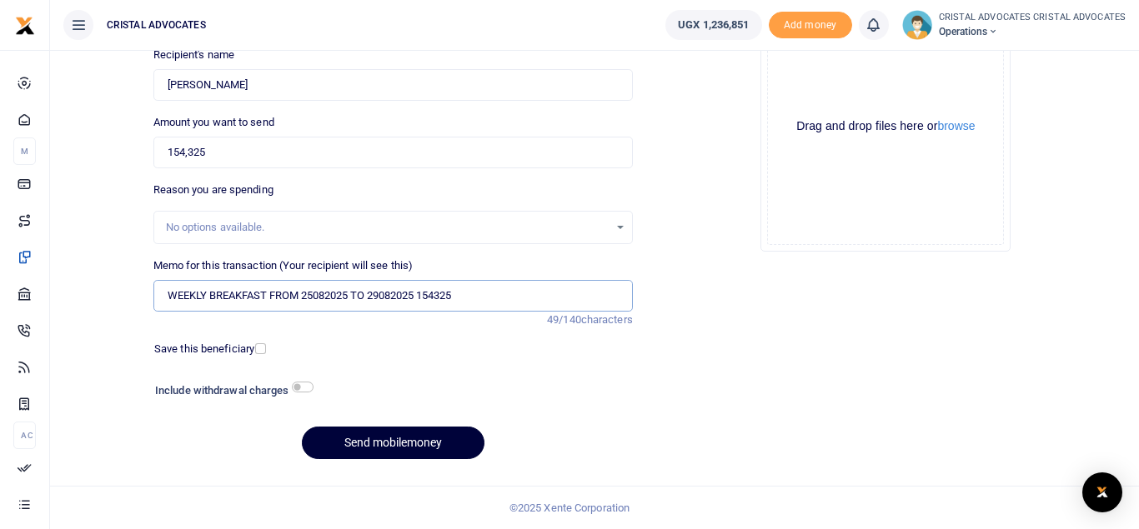
type input "WEEKLY BREAKFAST FROM 25082025 TO 29082025 154325"
click at [363, 448] on button "Send mobilemoney" at bounding box center [393, 443] width 183 height 33
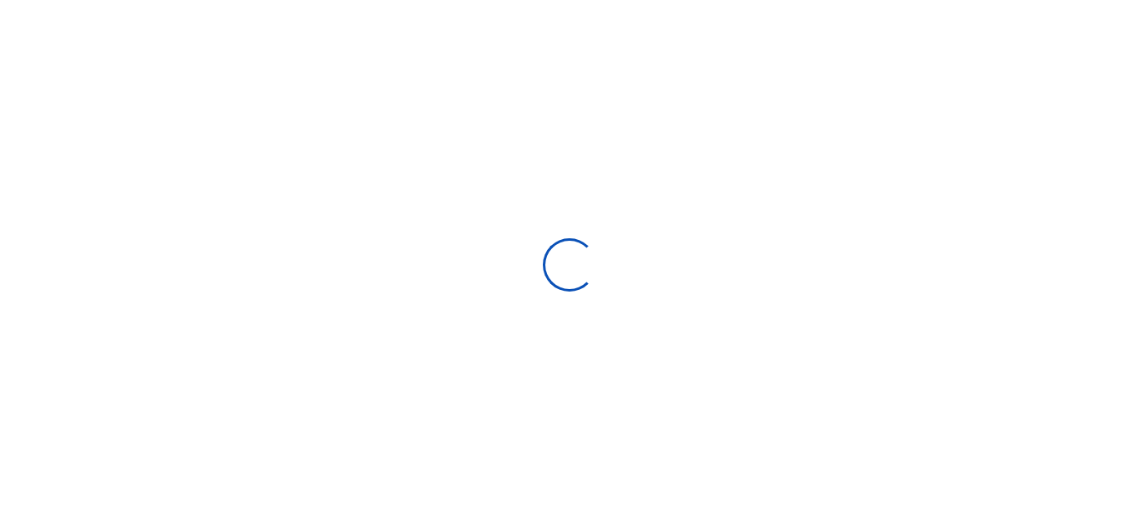
select select "Loading bundles"
select select
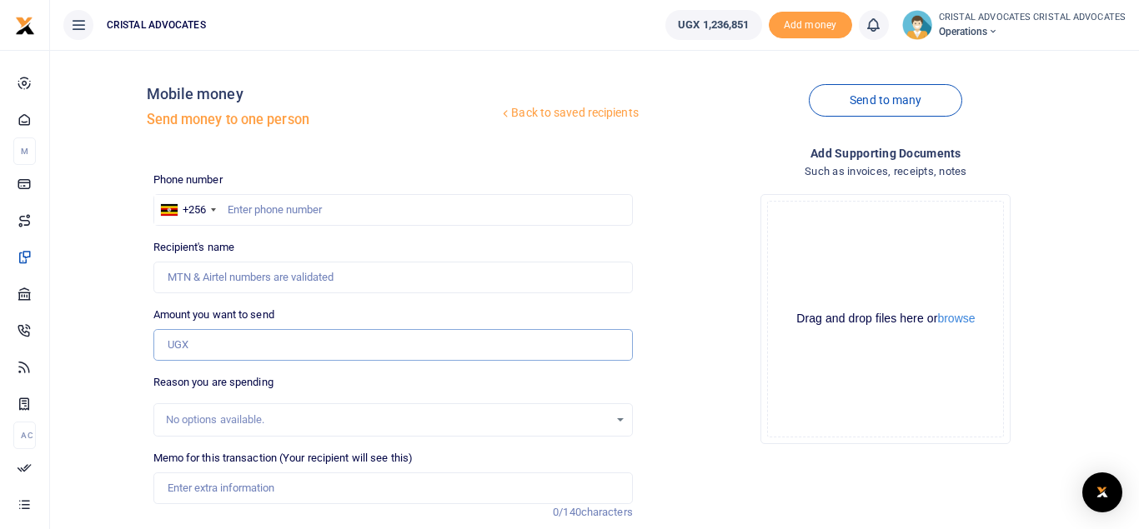
click at [223, 339] on input "Amount you want to send" at bounding box center [392, 345] width 479 height 32
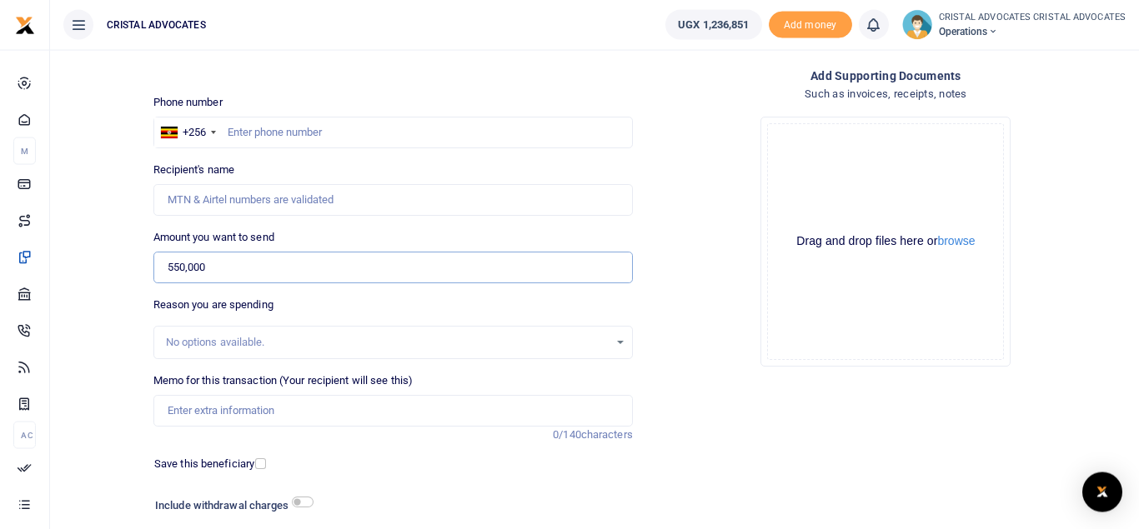
scroll to position [84, 0]
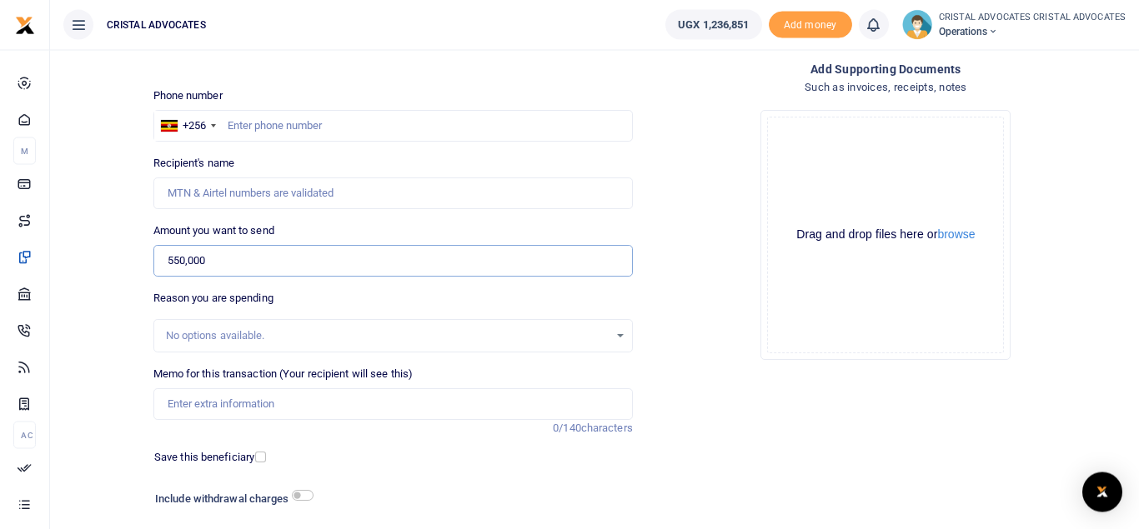
type input "550,000"
click at [305, 497] on input "checkbox" at bounding box center [303, 495] width 22 height 11
checkbox input "false"
click at [261, 129] on input "text" at bounding box center [392, 126] width 479 height 32
type input "775999879"
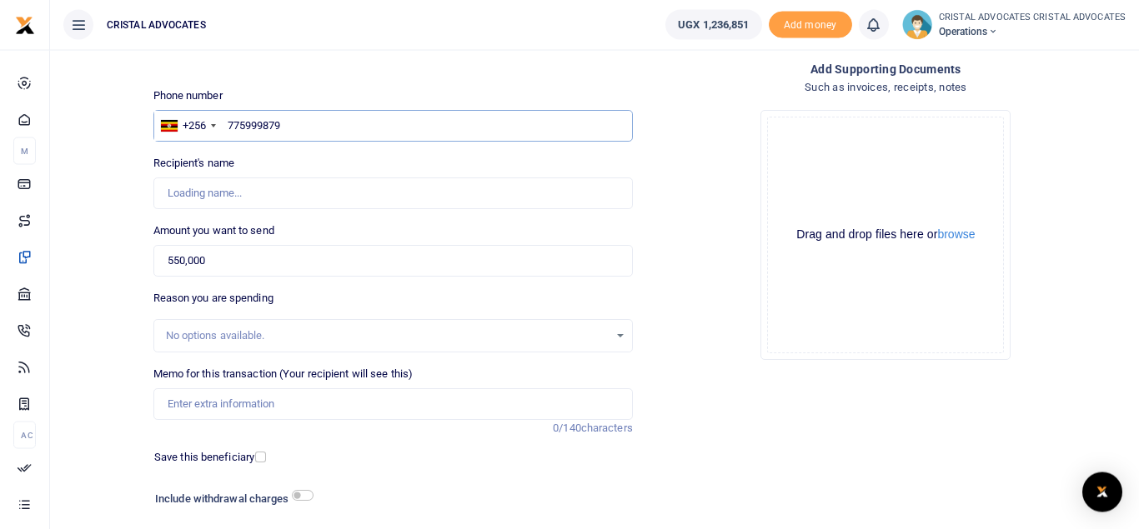
type input "[PERSON_NAME]"
type input "775999879"
click at [303, 494] on input "checkbox" at bounding box center [303, 495] width 22 height 11
checkbox input "true"
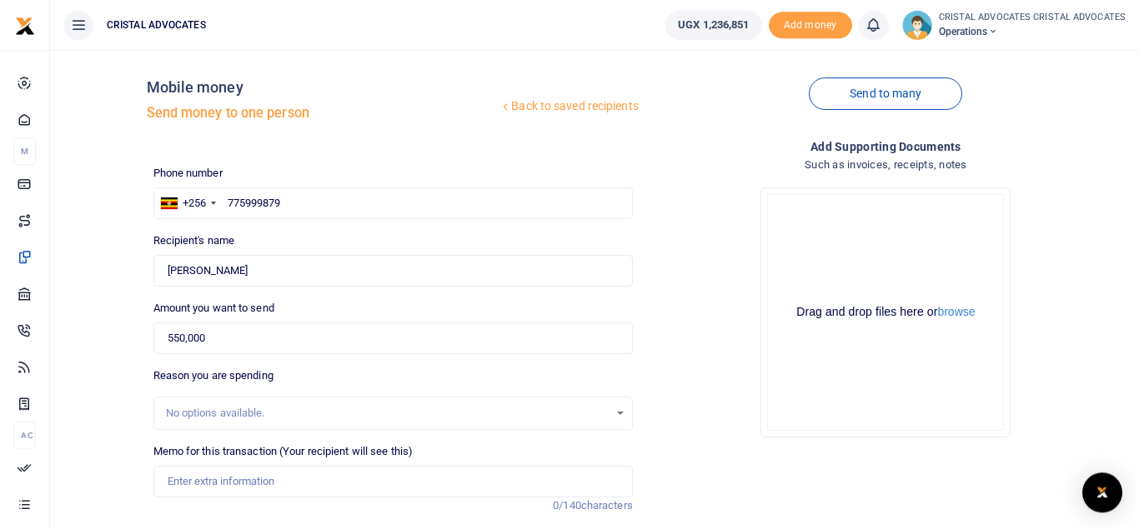
scroll to position [0, 0]
